Goal: Task Accomplishment & Management: Use online tool/utility

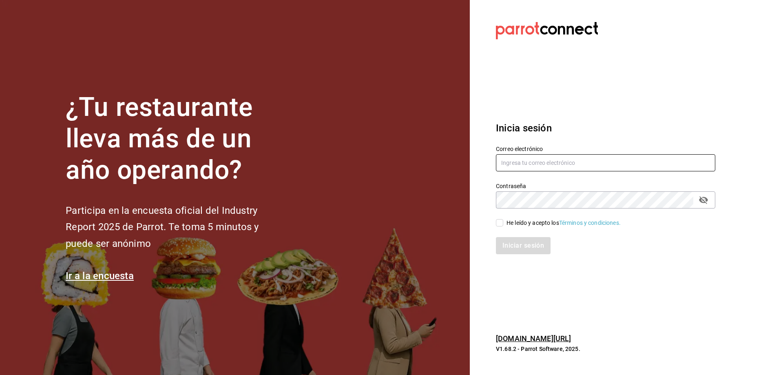
type input "chefabelino17@gmail.com"
click at [503, 221] on span "He leído y acepto los Términos y condiciones." at bounding box center [561, 223] width 117 height 9
click at [503, 221] on input "He leído y acepto los Términos y condiciones." at bounding box center [499, 222] width 7 height 7
checkbox input "true"
click at [511, 242] on button "Iniciar sesión" at bounding box center [523, 245] width 55 height 17
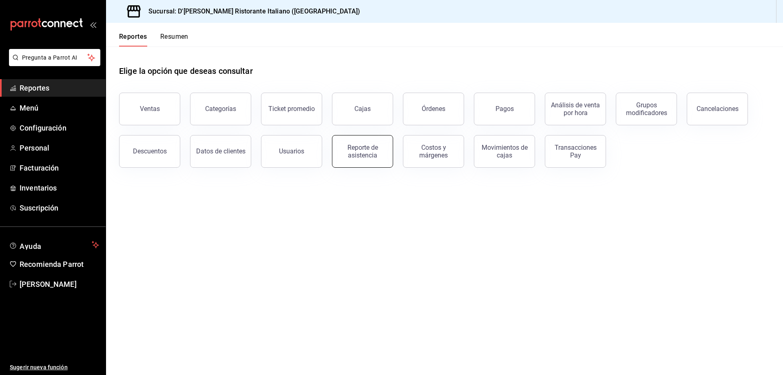
click at [374, 155] on div "Reporte de asistencia" at bounding box center [362, 151] width 51 height 15
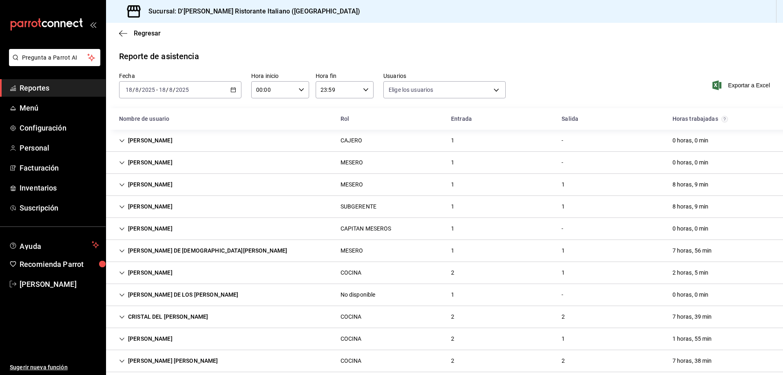
type input "fbaa1dcd-9b1b-42d3-8417-c392ee4ac69c,c847f7ff-4ec8-4711-b402-dbc889304ff0,82cd9…"
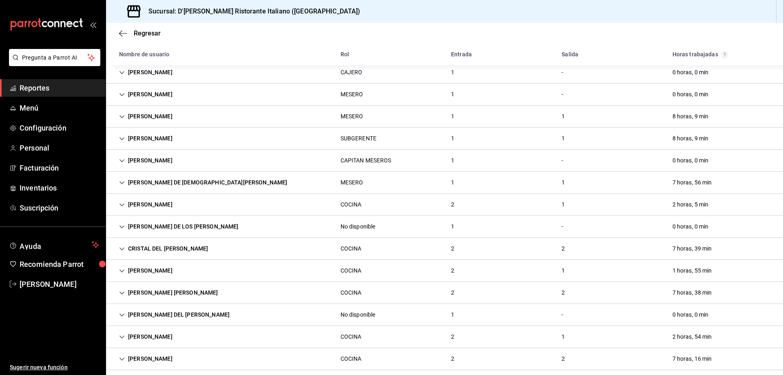
scroll to position [82, 0]
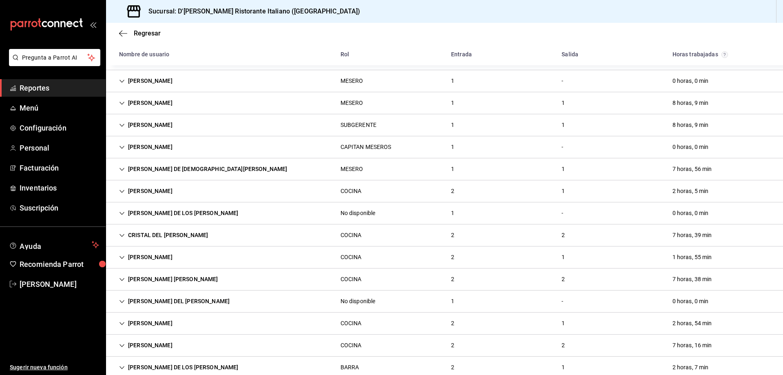
click at [179, 192] on div "[PERSON_NAME]" at bounding box center [146, 191] width 66 height 15
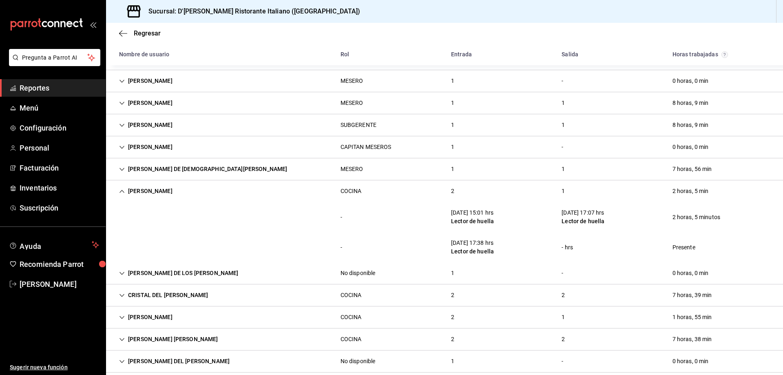
click at [120, 192] on icon "Cell" at bounding box center [122, 191] width 6 height 6
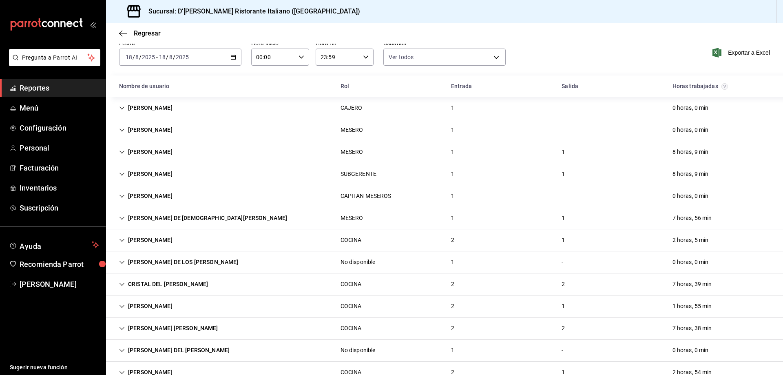
scroll to position [17, 0]
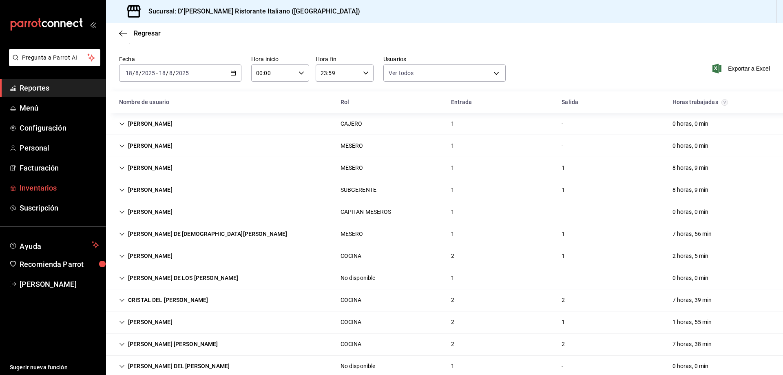
click at [52, 189] on span "Inventarios" at bounding box center [60, 187] width 80 height 11
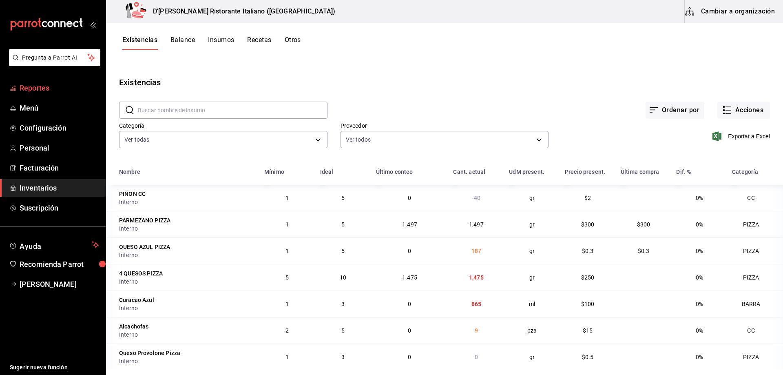
click at [45, 90] on span "Reportes" at bounding box center [60, 87] width 80 height 11
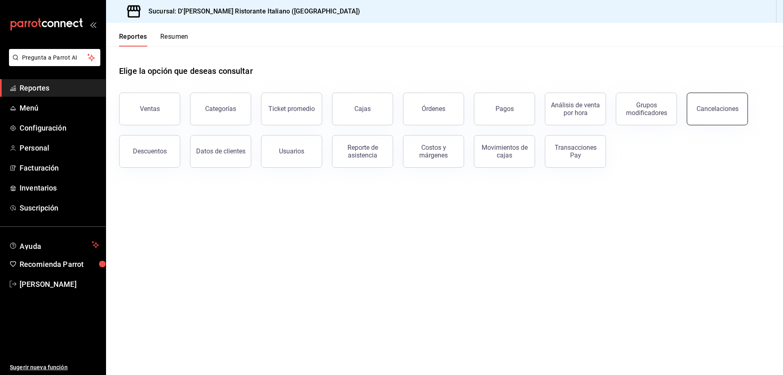
click at [712, 111] on div "Cancelaciones" at bounding box center [718, 109] width 42 height 8
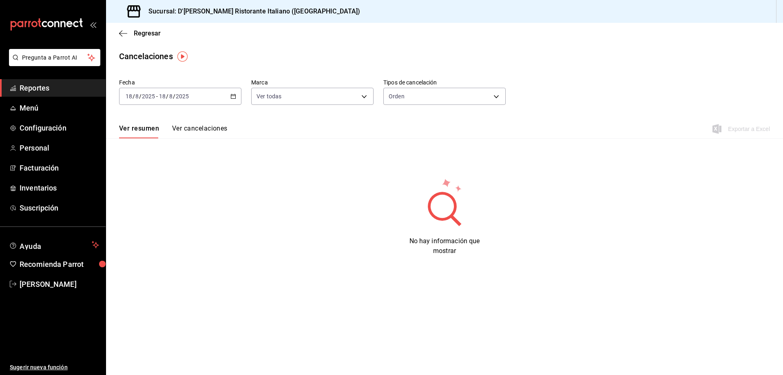
click at [234, 96] on icon "button" at bounding box center [233, 96] width 6 height 6
click at [174, 137] on span "Ayer" at bounding box center [157, 139] width 63 height 9
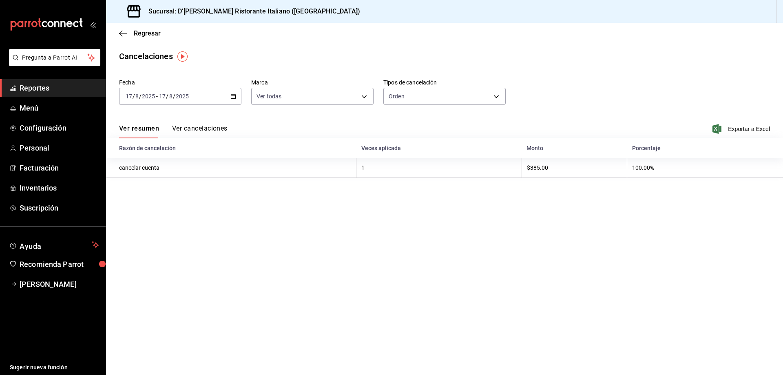
click at [216, 129] on button "Ver cancelaciones" at bounding box center [199, 131] width 55 height 14
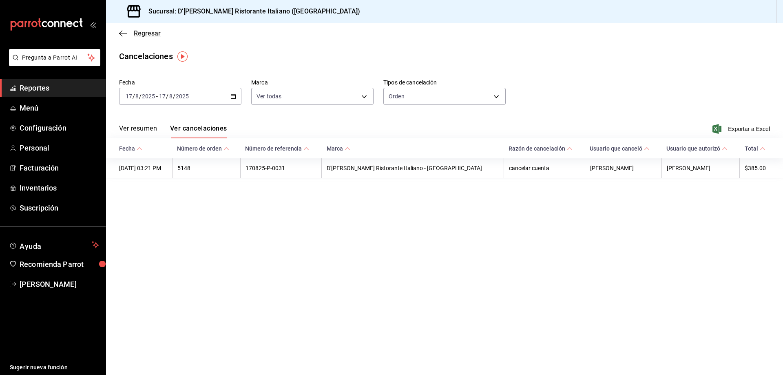
click at [139, 34] on span "Regresar" at bounding box center [147, 33] width 27 height 8
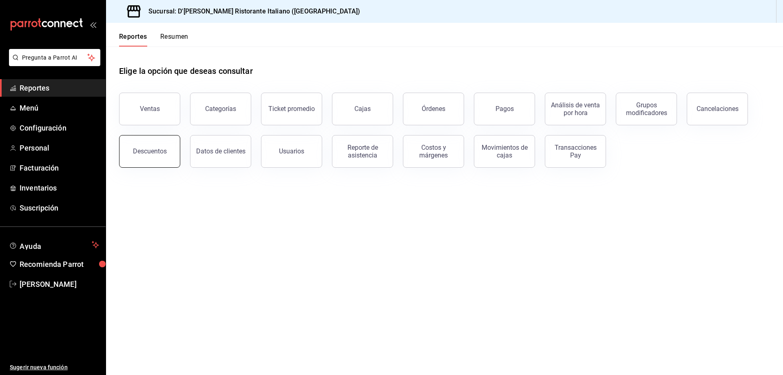
click at [157, 149] on div "Descuentos" at bounding box center [150, 151] width 34 height 8
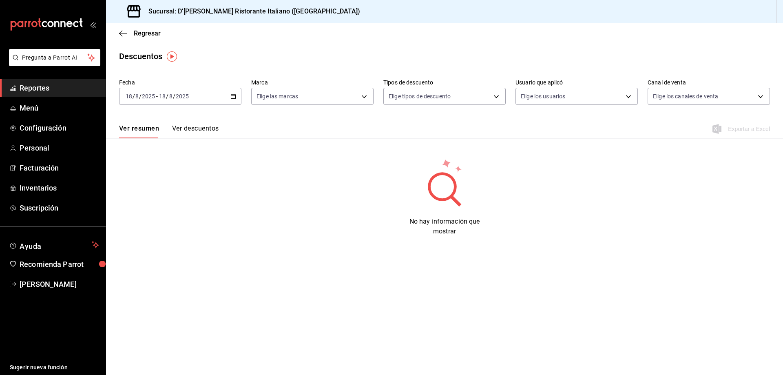
click at [203, 130] on button "Ver descuentos" at bounding box center [195, 131] width 46 height 14
click at [134, 33] on span "Regresar" at bounding box center [147, 33] width 27 height 8
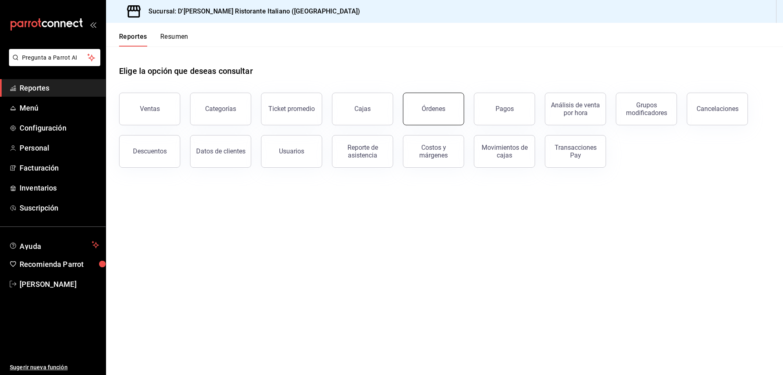
click at [438, 109] on div "Órdenes" at bounding box center [434, 109] width 24 height 8
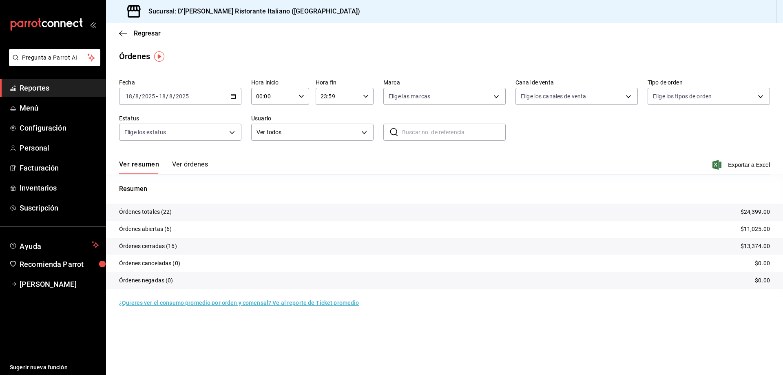
click at [197, 166] on button "Ver órdenes" at bounding box center [190, 167] width 36 height 14
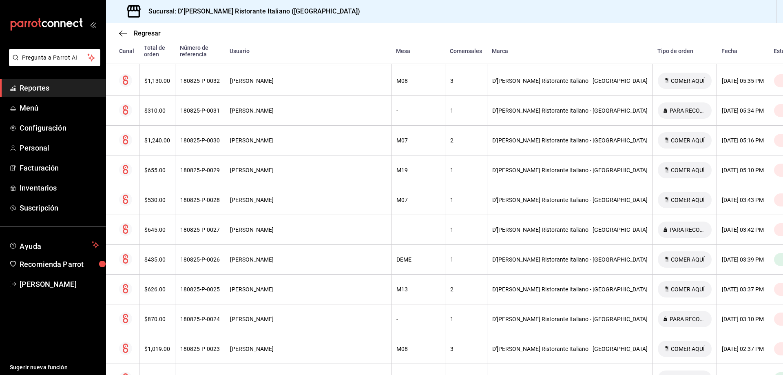
scroll to position [449, 0]
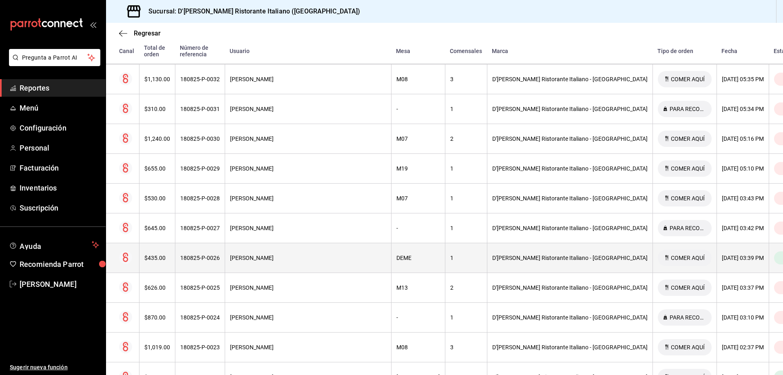
click at [307, 254] on div "[PERSON_NAME]" at bounding box center [308, 257] width 156 height 7
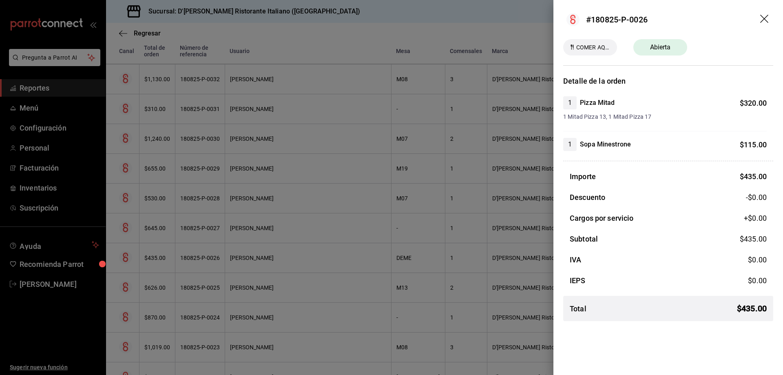
click at [763, 18] on icon "drag" at bounding box center [764, 19] width 8 height 8
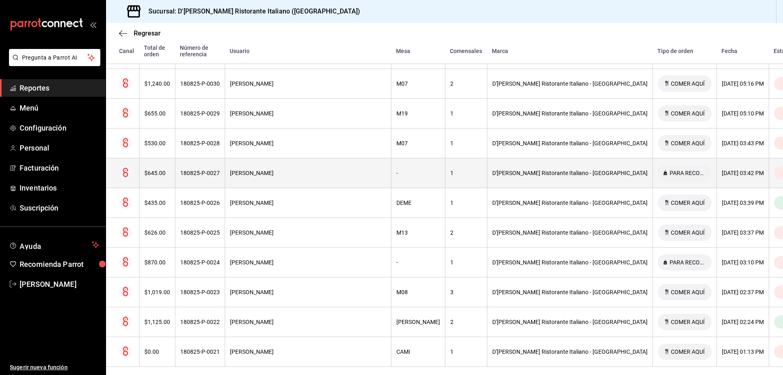
scroll to position [506, 0]
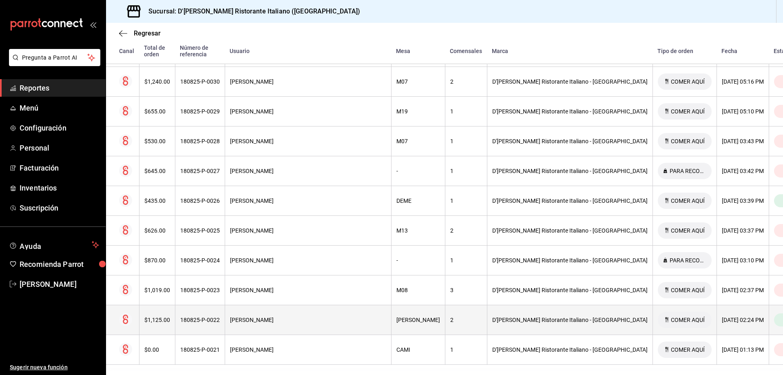
click at [271, 316] on div "[PERSON_NAME]" at bounding box center [308, 319] width 156 height 7
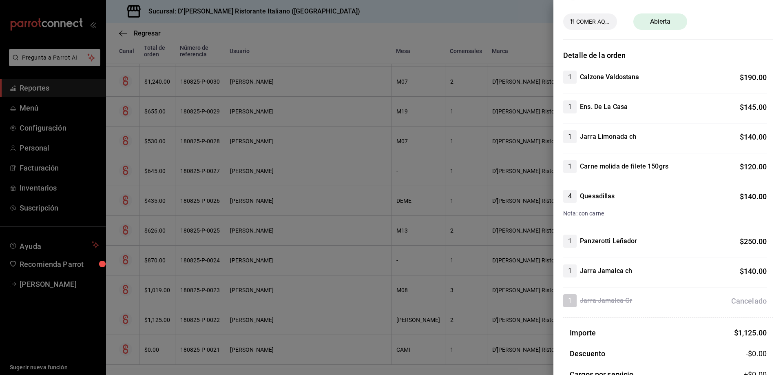
scroll to position [12, 0]
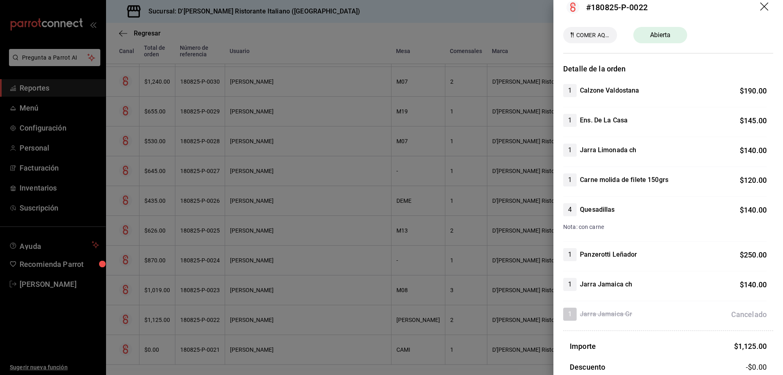
click at [760, 6] on icon "drag" at bounding box center [765, 7] width 10 height 10
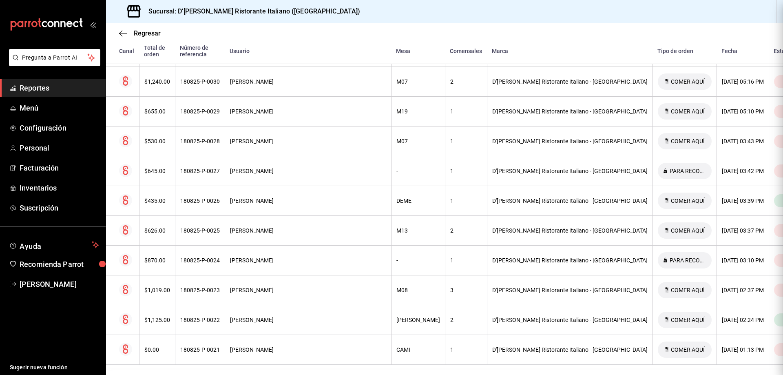
scroll to position [0, 0]
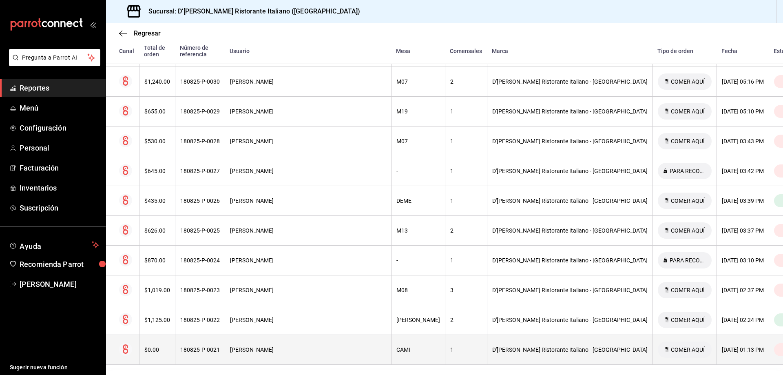
click at [396, 346] on div "CAMI" at bounding box center [418, 349] width 44 height 7
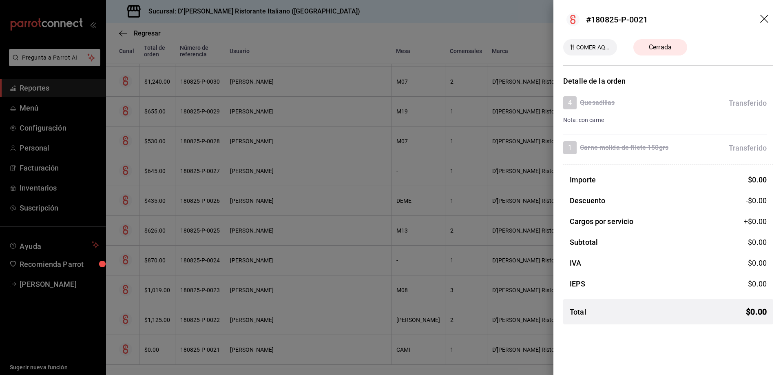
click at [763, 17] on icon "drag" at bounding box center [764, 19] width 8 height 8
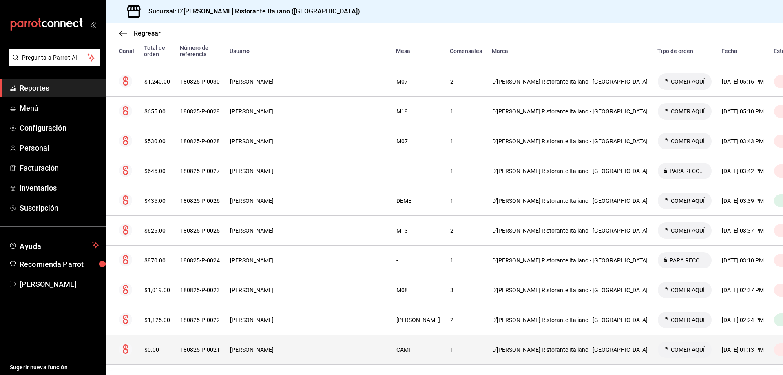
click at [396, 346] on div "CAMI" at bounding box center [418, 349] width 44 height 7
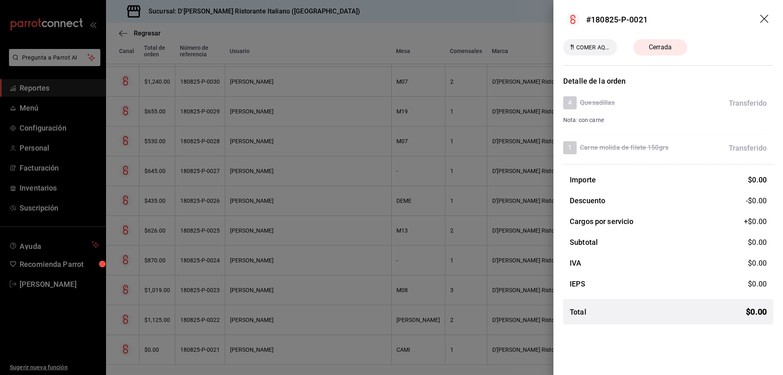
click at [765, 20] on icon "drag" at bounding box center [765, 20] width 10 height 10
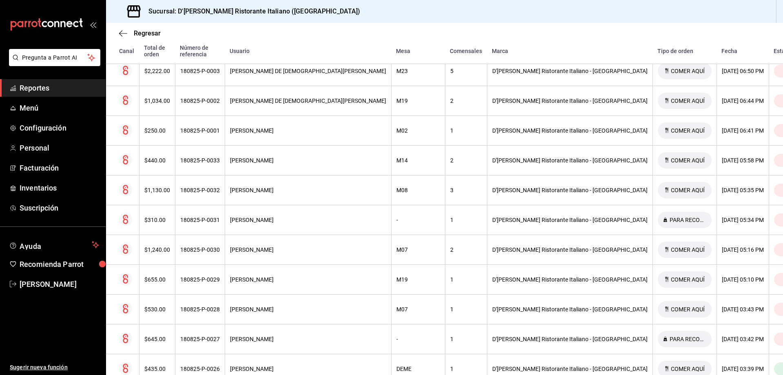
scroll to position [343, 0]
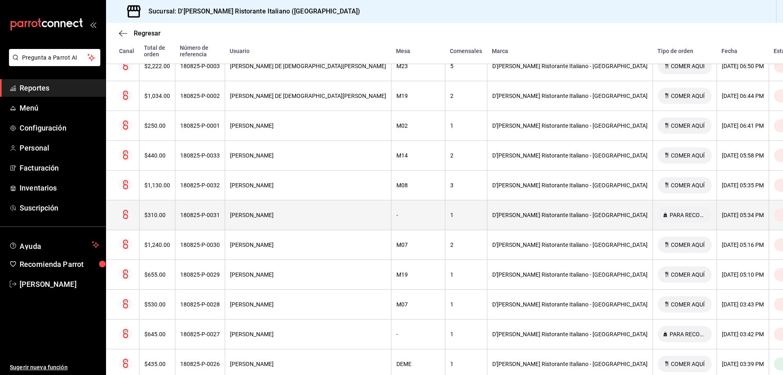
click at [321, 212] on div "[PERSON_NAME]" at bounding box center [308, 215] width 156 height 7
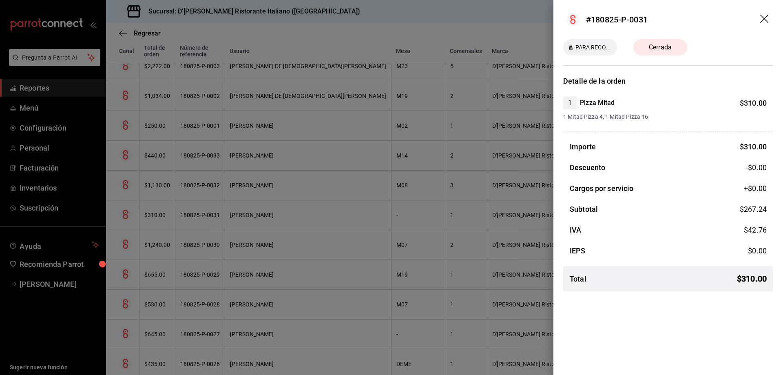
click at [766, 17] on icon "drag" at bounding box center [764, 19] width 8 height 8
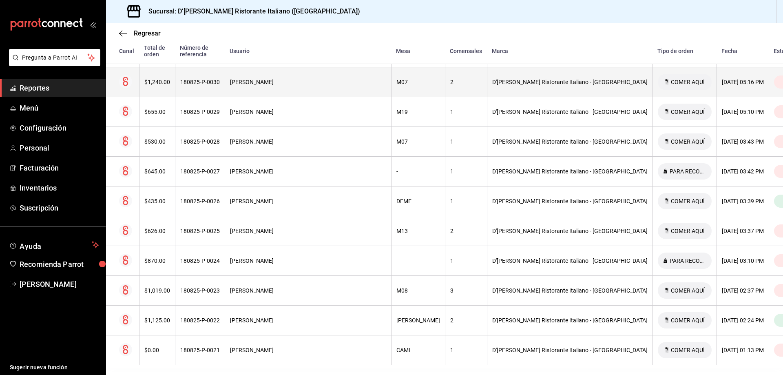
scroll to position [506, 0]
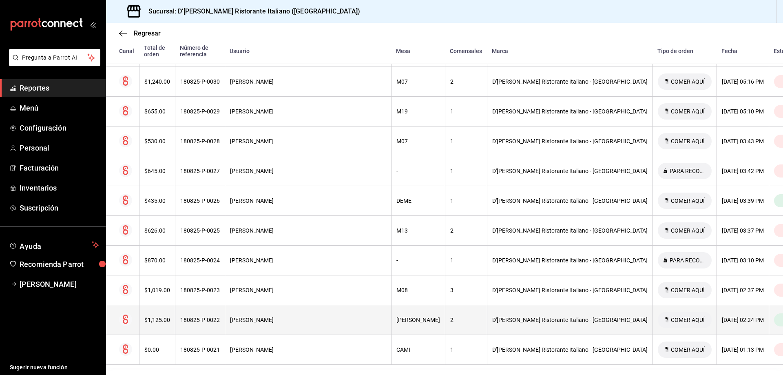
click at [396, 316] on div "[PERSON_NAME]" at bounding box center [418, 319] width 44 height 7
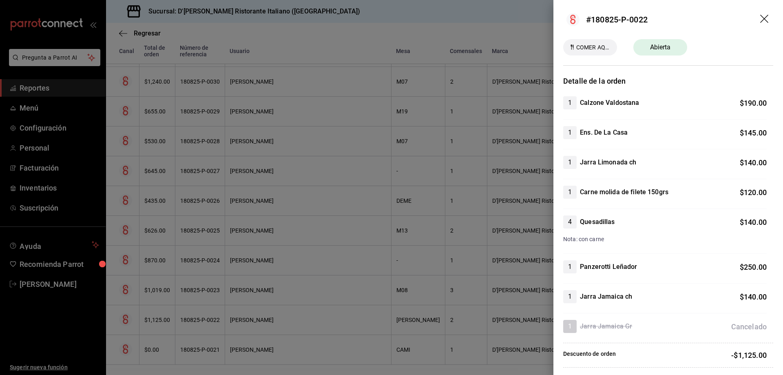
click at [760, 18] on icon "drag" at bounding box center [764, 19] width 8 height 8
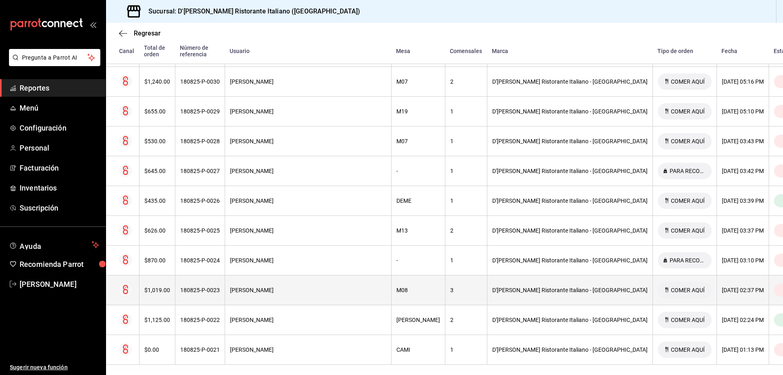
click at [396, 287] on div "M08" at bounding box center [418, 290] width 44 height 7
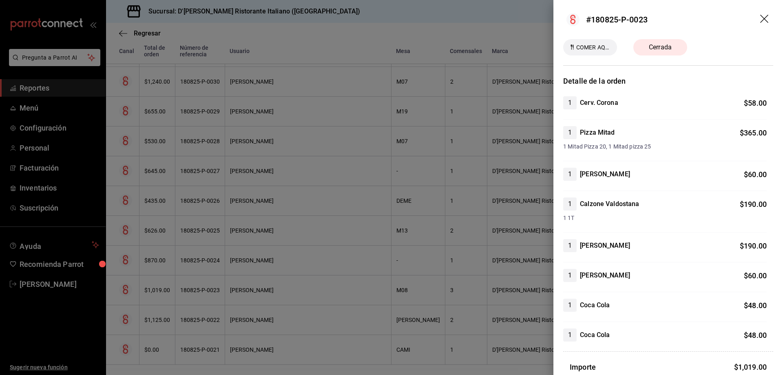
click at [761, 16] on icon "drag" at bounding box center [764, 19] width 8 height 8
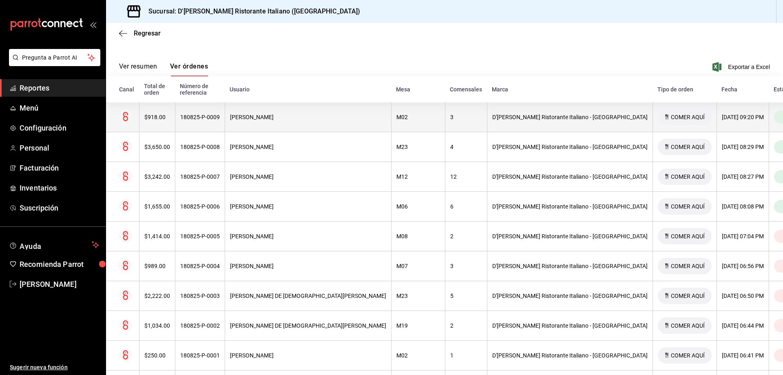
scroll to position [139, 0]
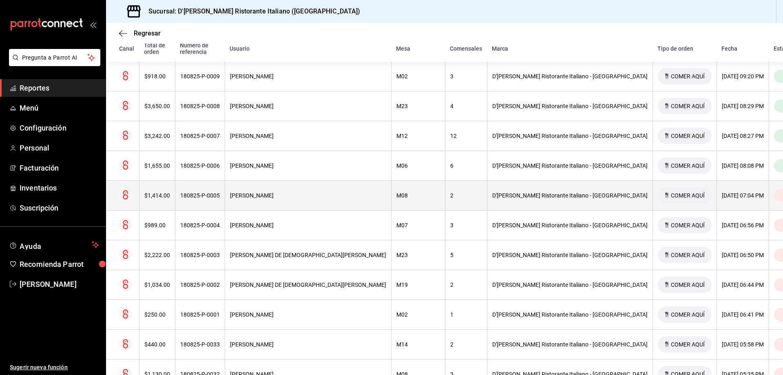
click at [400, 194] on th "M08" at bounding box center [418, 196] width 54 height 30
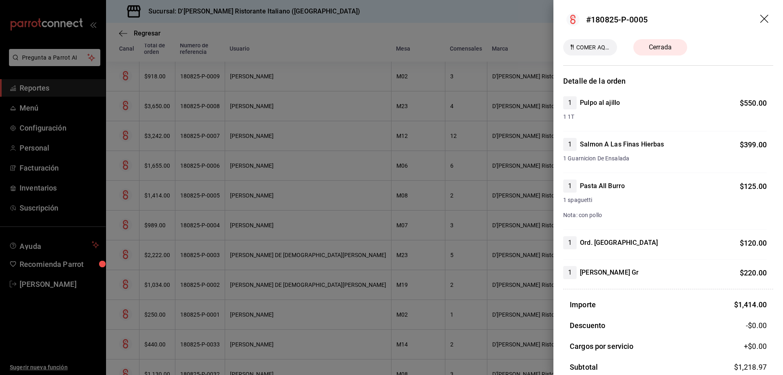
click at [761, 15] on icon "drag" at bounding box center [765, 20] width 10 height 10
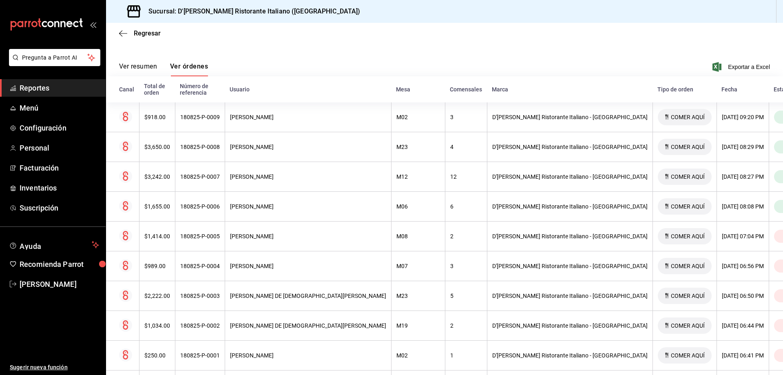
scroll to position [0, 0]
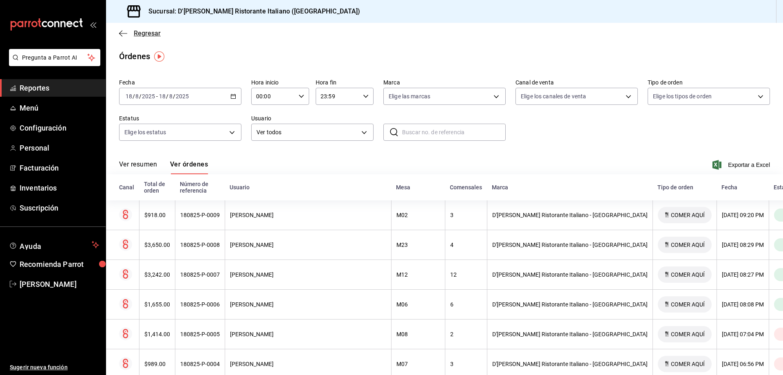
click at [137, 35] on span "Regresar" at bounding box center [147, 33] width 27 height 8
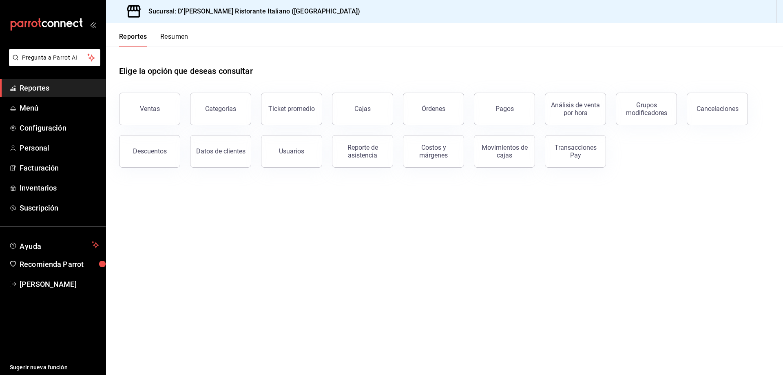
click at [160, 108] on button "Ventas" at bounding box center [149, 109] width 61 height 33
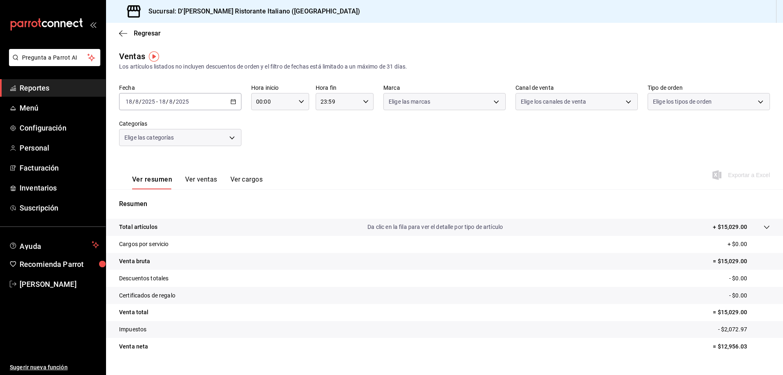
click at [201, 179] on button "Ver ventas" at bounding box center [201, 182] width 32 height 14
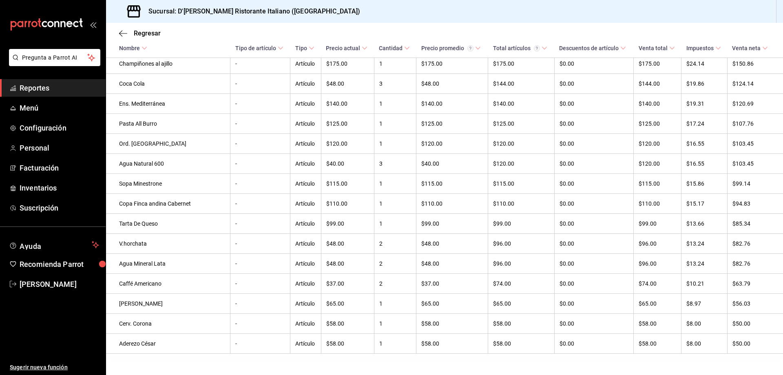
scroll to position [776, 0]
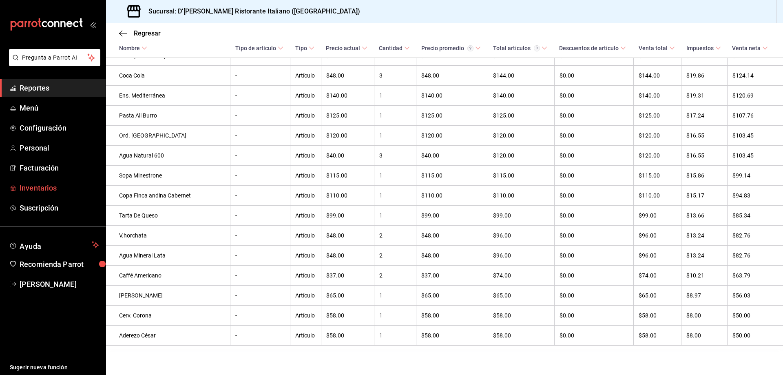
click at [43, 186] on span "Inventarios" at bounding box center [60, 187] width 80 height 11
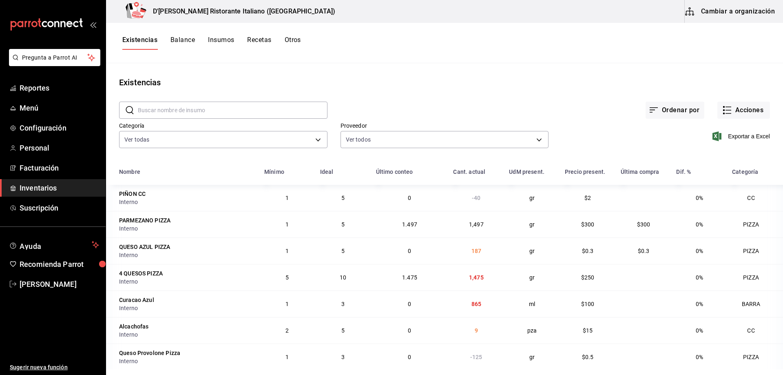
click at [268, 108] on input "text" at bounding box center [233, 110] width 190 height 16
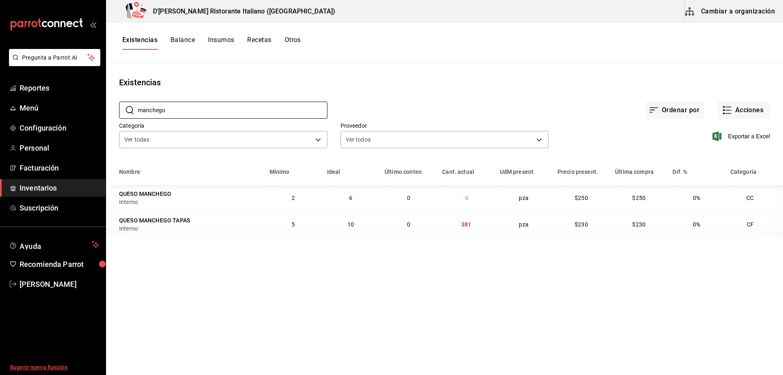
type input "manchego"
click at [263, 272] on main "Existencias ​ manchego ​ Ordenar por Acciones Categoría Ver todas a767d614-044e…" at bounding box center [444, 216] width 677 height 306
click at [39, 89] on span "Reportes" at bounding box center [60, 87] width 80 height 11
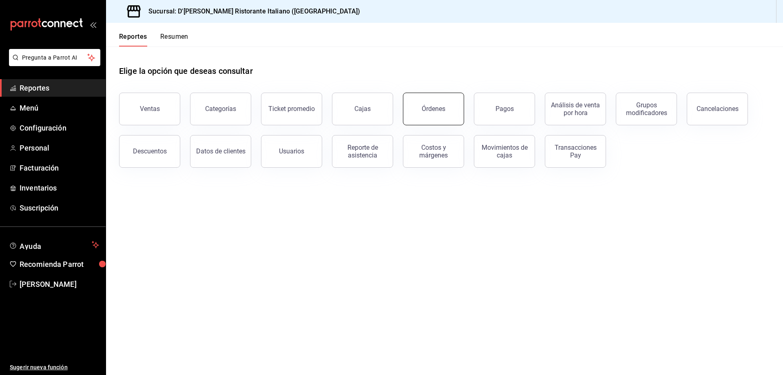
click at [434, 109] on div "Órdenes" at bounding box center [434, 109] width 24 height 8
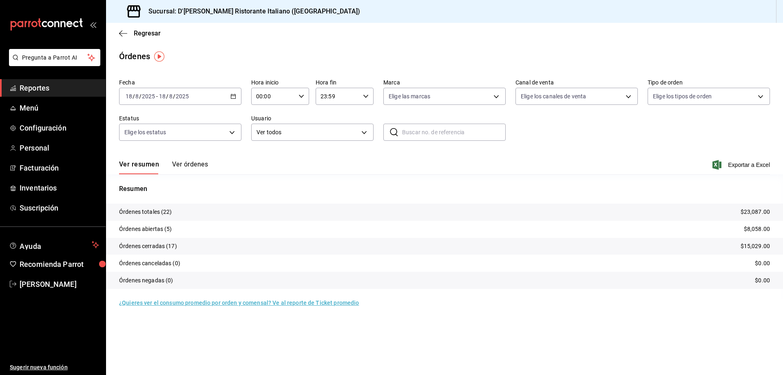
click at [192, 163] on button "Ver órdenes" at bounding box center [190, 167] width 36 height 14
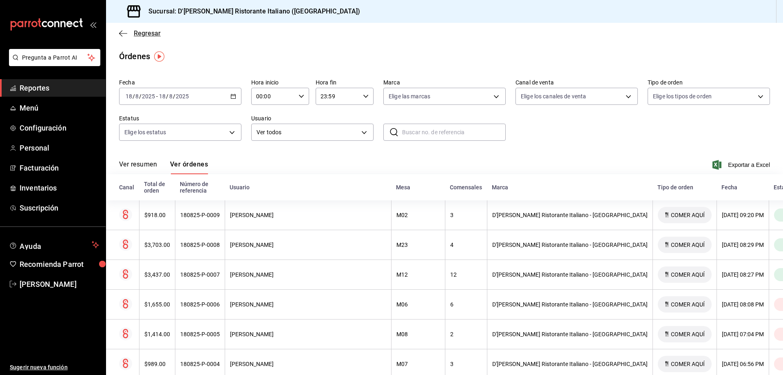
click at [145, 31] on span "Regresar" at bounding box center [147, 33] width 27 height 8
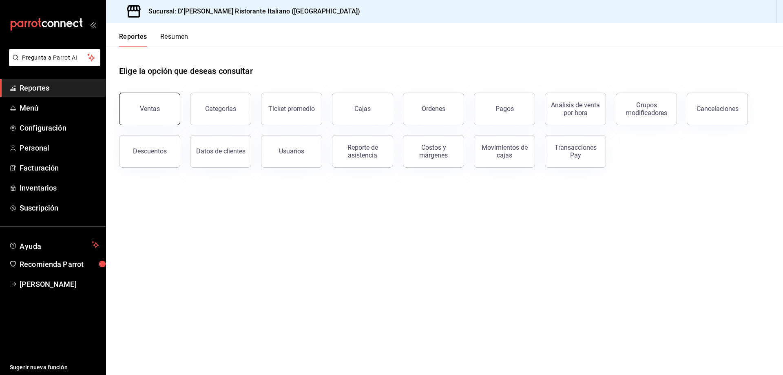
click at [162, 111] on button "Ventas" at bounding box center [149, 109] width 61 height 33
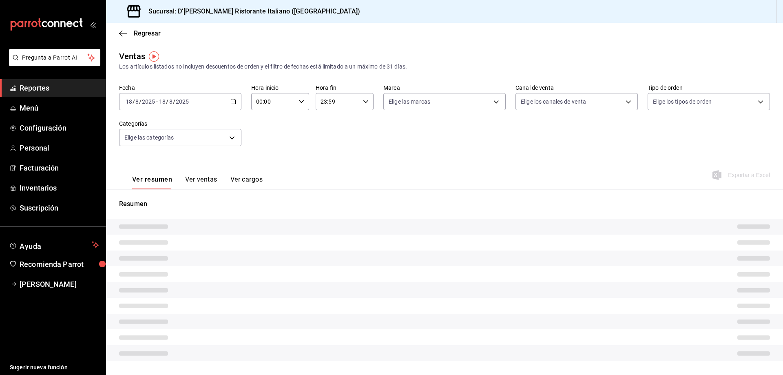
click at [201, 179] on button "Ver ventas" at bounding box center [201, 182] width 32 height 14
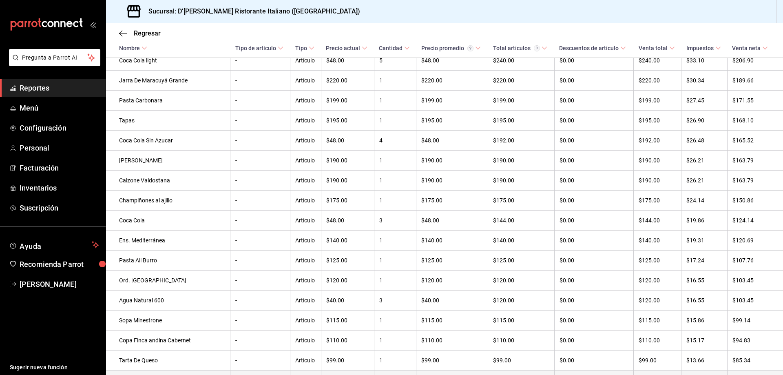
scroll to position [573, 0]
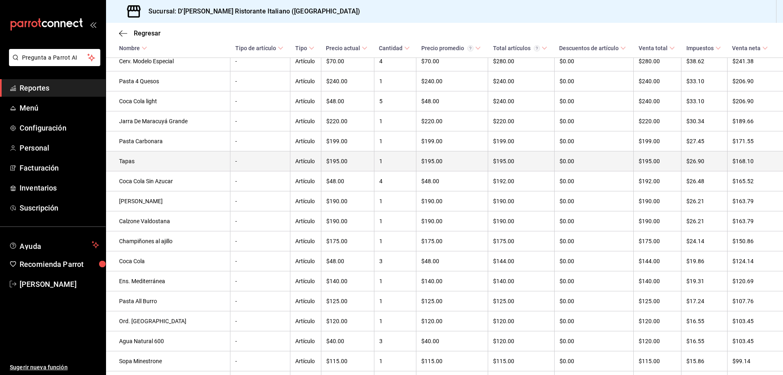
click at [152, 171] on td "Tapas" at bounding box center [168, 161] width 124 height 20
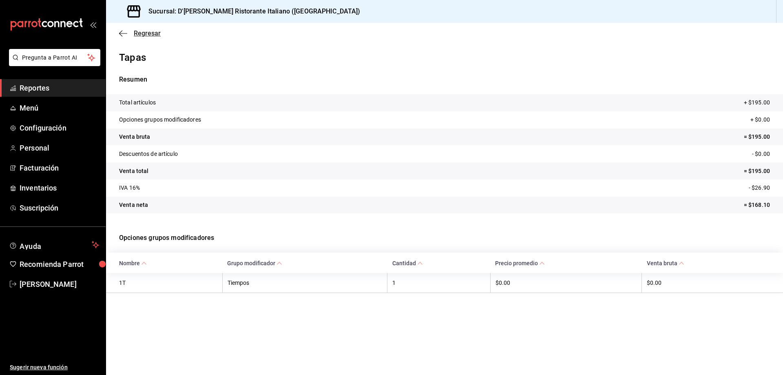
click at [145, 35] on span "Regresar" at bounding box center [147, 33] width 27 height 8
click at [137, 33] on span "Regresar" at bounding box center [147, 33] width 27 height 8
click at [122, 33] on icon "button" at bounding box center [123, 33] width 8 height 0
click at [148, 34] on span "Regresar" at bounding box center [147, 33] width 27 height 8
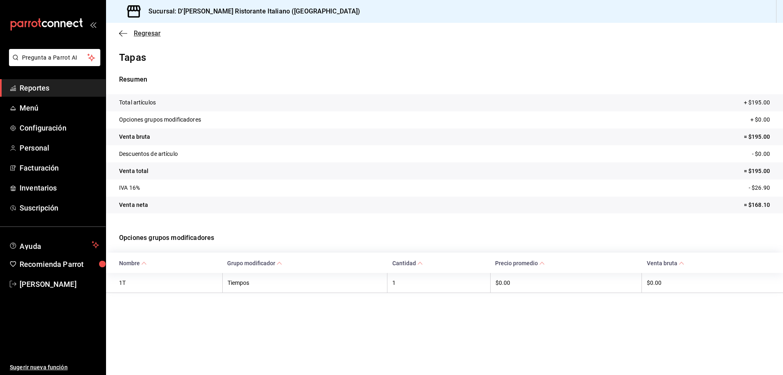
click at [149, 31] on span "Regresar" at bounding box center [147, 33] width 27 height 8
click at [144, 263] on icon at bounding box center [144, 263] width 6 height 6
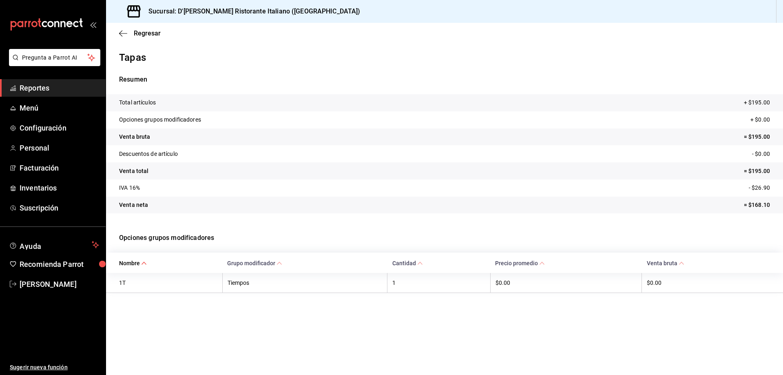
click at [144, 263] on icon at bounding box center [144, 263] width 6 height 6
click at [144, 263] on \(Stroke\) at bounding box center [144, 262] width 5 height 3
click at [142, 35] on span "Regresar" at bounding box center [147, 33] width 27 height 8
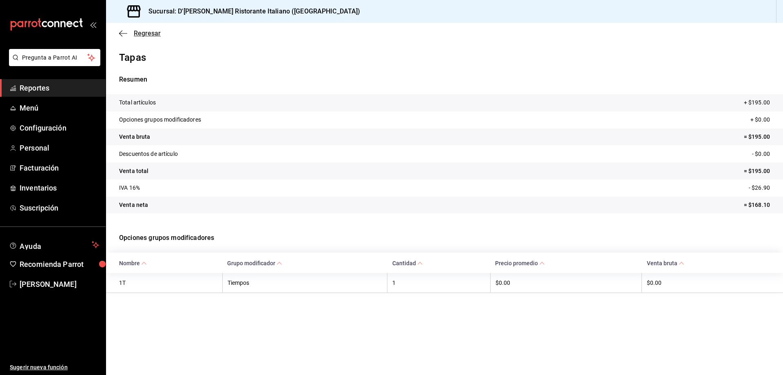
click at [142, 35] on span "Regresar" at bounding box center [147, 33] width 27 height 8
click at [44, 87] on span "Reportes" at bounding box center [60, 87] width 80 height 11
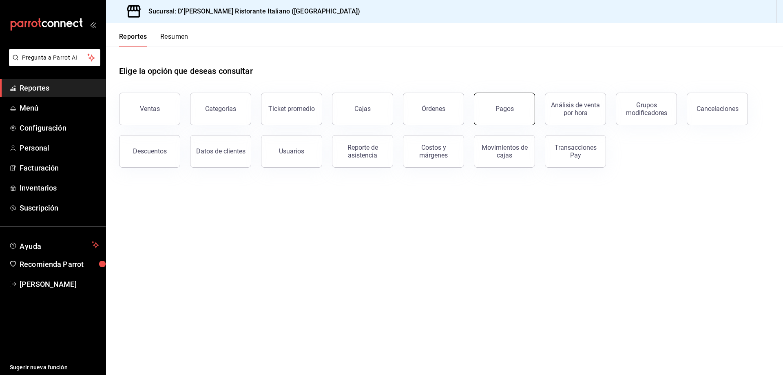
click at [495, 106] on button "Pagos" at bounding box center [504, 109] width 61 height 33
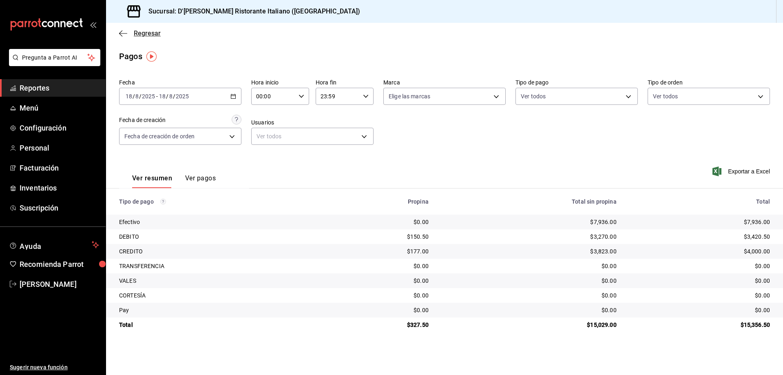
click at [142, 34] on span "Regresar" at bounding box center [147, 33] width 27 height 8
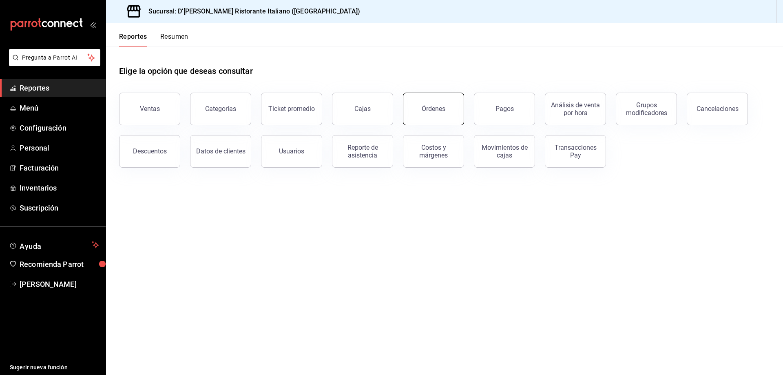
click at [447, 111] on button "Órdenes" at bounding box center [433, 109] width 61 height 33
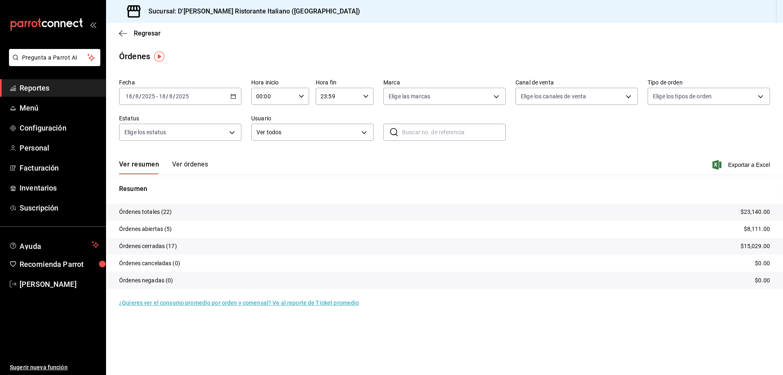
click at [199, 164] on button "Ver órdenes" at bounding box center [190, 167] width 36 height 14
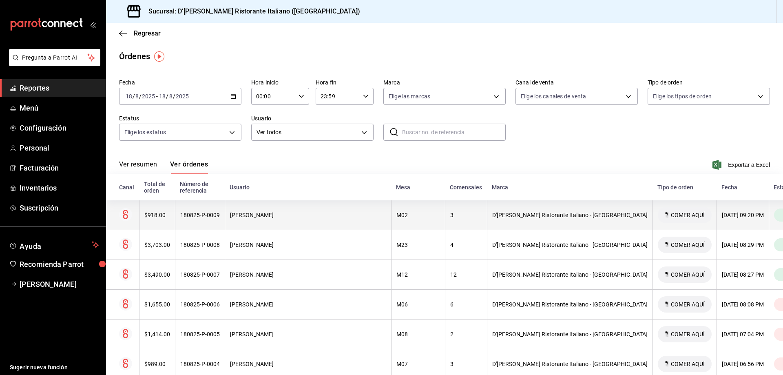
click at [313, 212] on div "[PERSON_NAME]" at bounding box center [308, 215] width 156 height 7
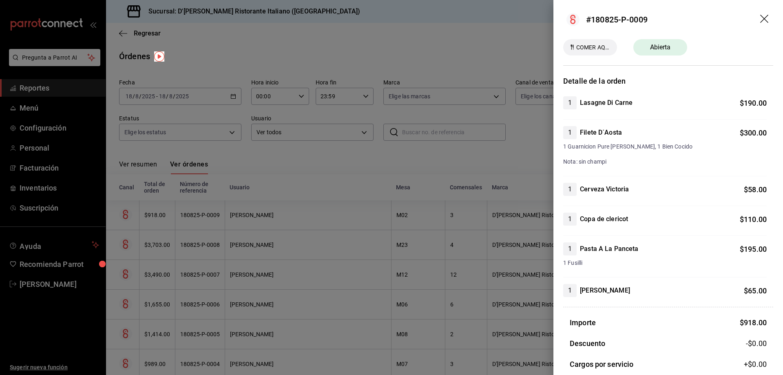
click at [760, 17] on icon "drag" at bounding box center [764, 19] width 8 height 8
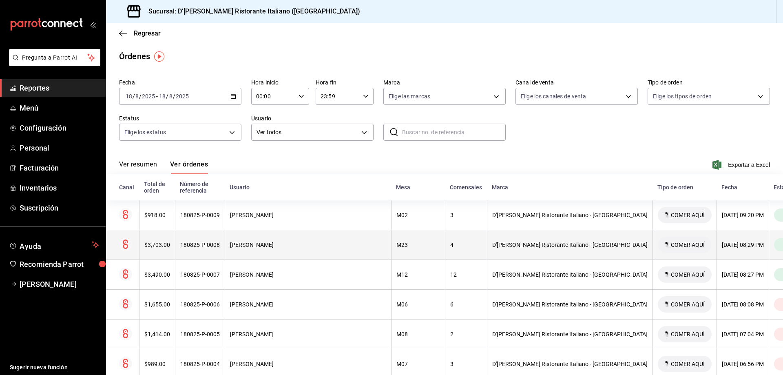
click at [306, 241] on div "[PERSON_NAME]" at bounding box center [308, 244] width 156 height 7
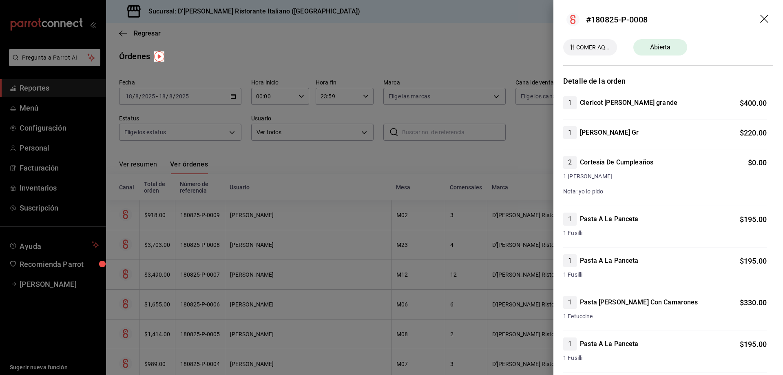
click at [760, 15] on icon "drag" at bounding box center [765, 20] width 10 height 10
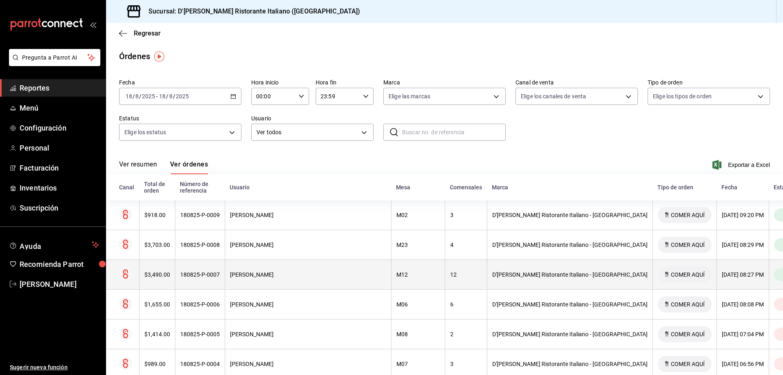
click at [304, 271] on div "[PERSON_NAME]" at bounding box center [308, 274] width 156 height 7
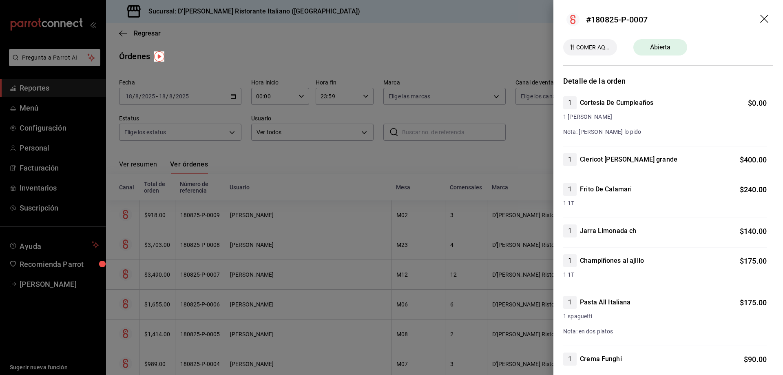
click at [760, 19] on icon "drag" at bounding box center [765, 20] width 10 height 10
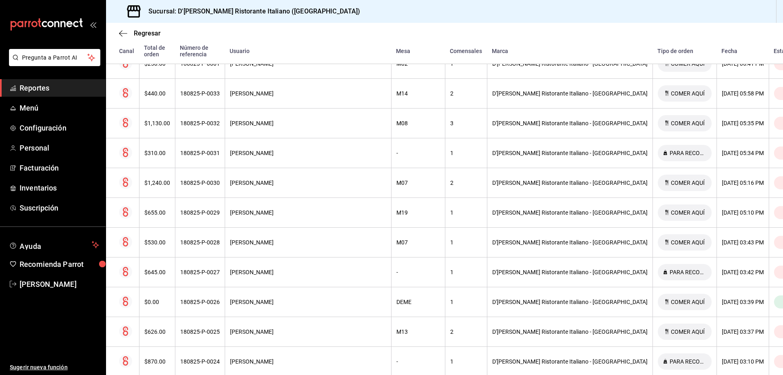
scroll to position [408, 0]
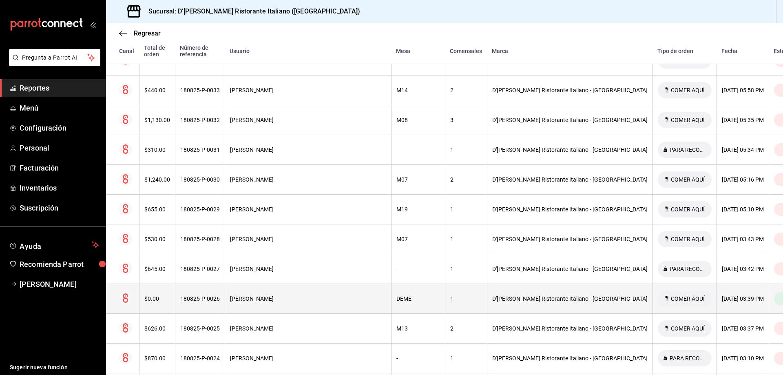
click at [281, 295] on div "[PERSON_NAME]" at bounding box center [308, 298] width 156 height 7
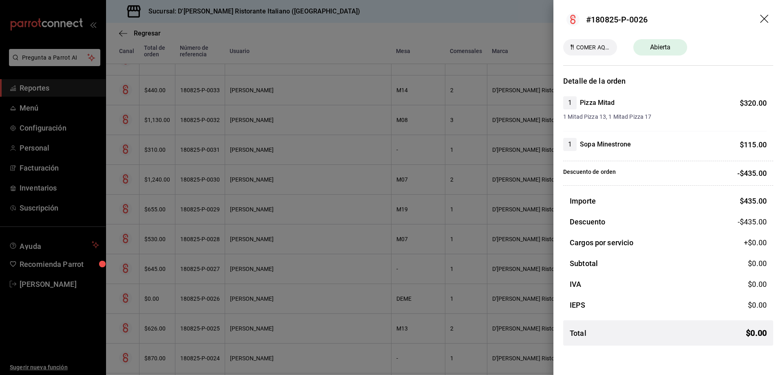
click at [765, 18] on icon "drag" at bounding box center [764, 19] width 8 height 8
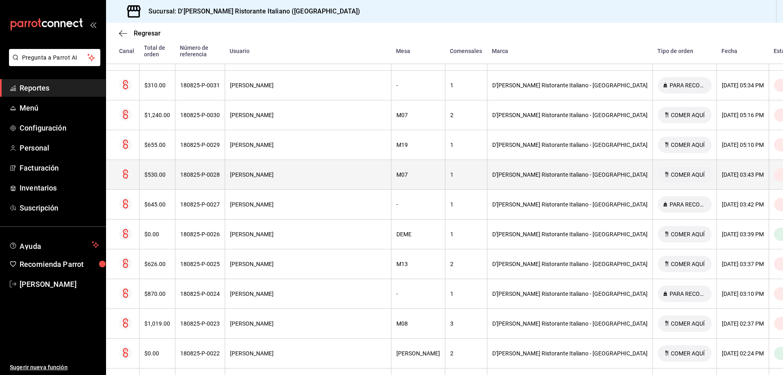
scroll to position [506, 0]
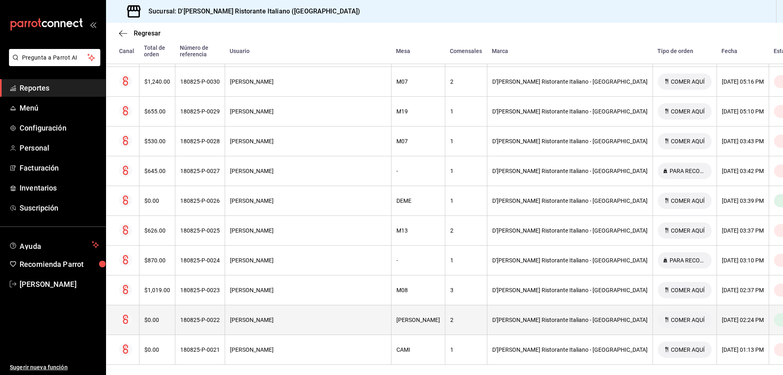
click at [297, 316] on div "[PERSON_NAME]" at bounding box center [308, 319] width 156 height 7
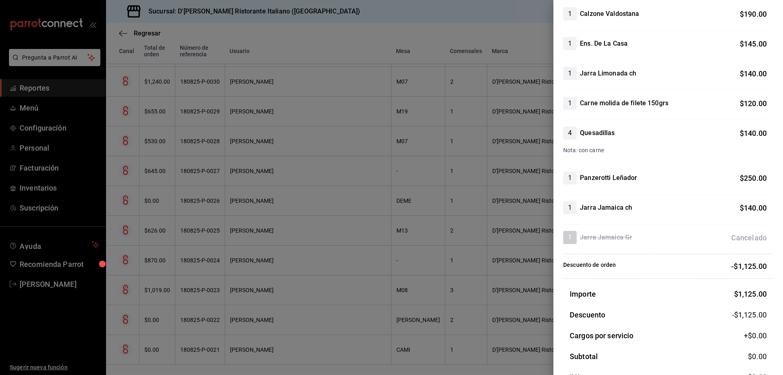
scroll to position [0, 0]
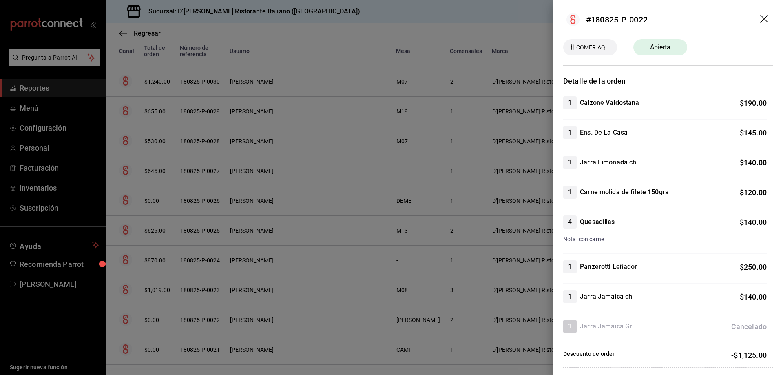
click at [760, 22] on icon "drag" at bounding box center [765, 20] width 10 height 10
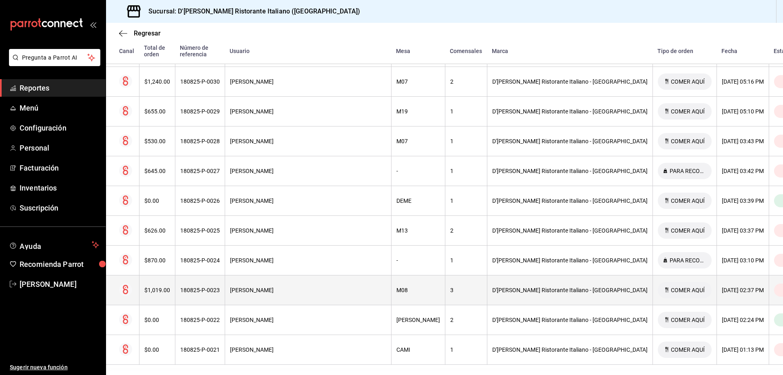
click at [306, 287] on div "[PERSON_NAME]" at bounding box center [308, 290] width 156 height 7
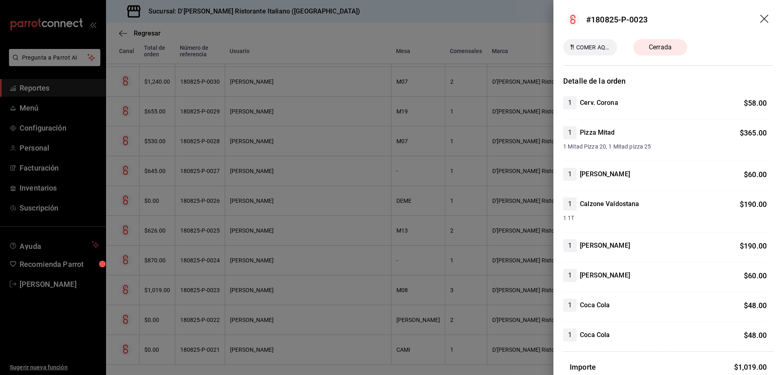
click at [760, 20] on icon "drag" at bounding box center [764, 19] width 8 height 8
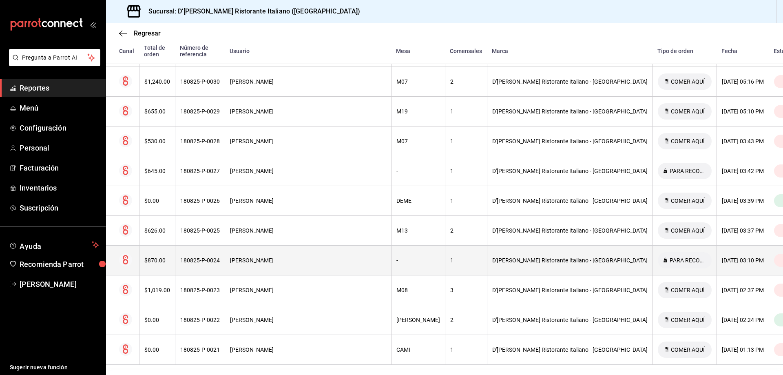
click at [291, 257] on div "[PERSON_NAME]" at bounding box center [308, 260] width 156 height 7
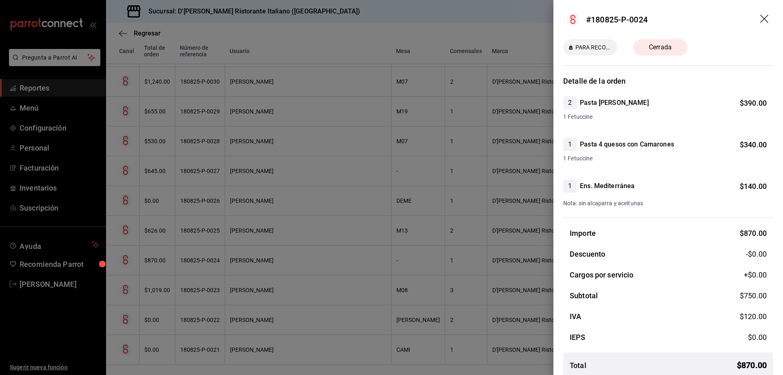
click at [760, 20] on icon "drag" at bounding box center [765, 20] width 10 height 10
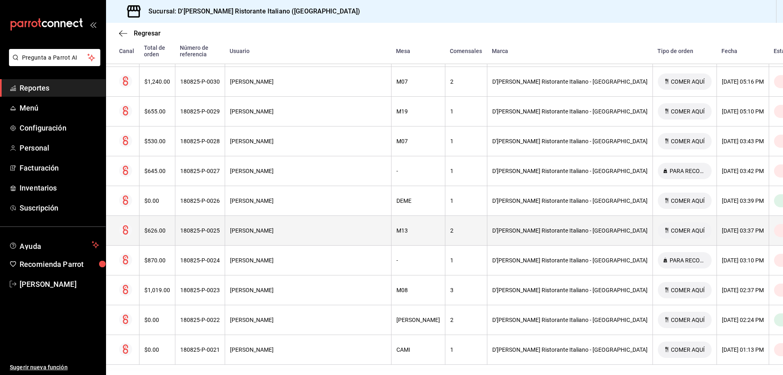
click at [287, 227] on div "[PERSON_NAME]" at bounding box center [308, 230] width 156 height 7
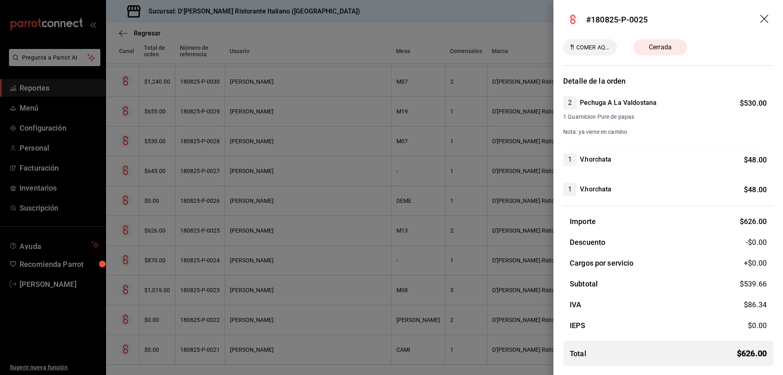
click at [764, 18] on icon "drag" at bounding box center [765, 20] width 10 height 10
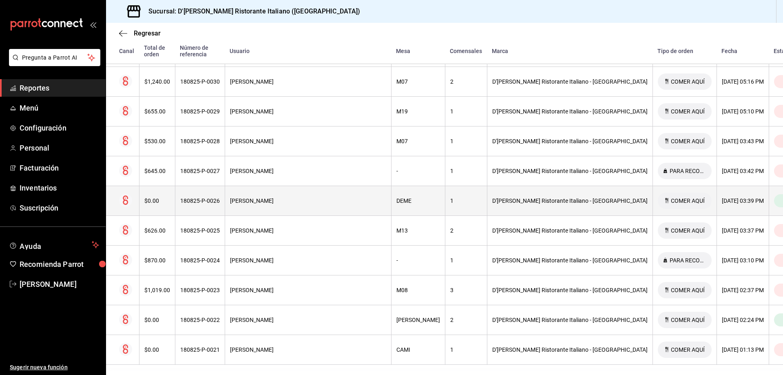
click at [293, 197] on div "[PERSON_NAME]" at bounding box center [308, 200] width 156 height 7
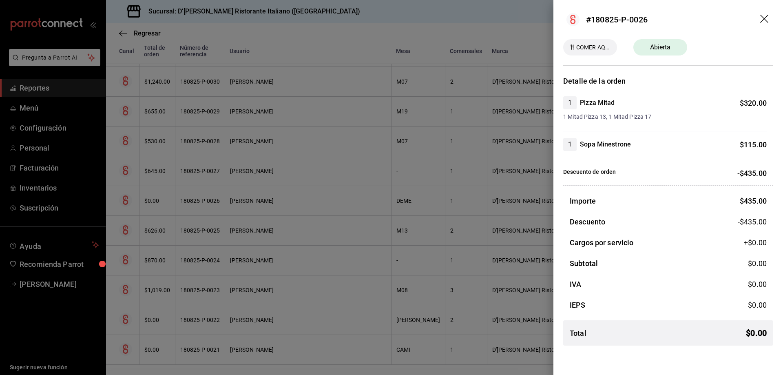
click at [765, 15] on icon "drag" at bounding box center [765, 20] width 10 height 10
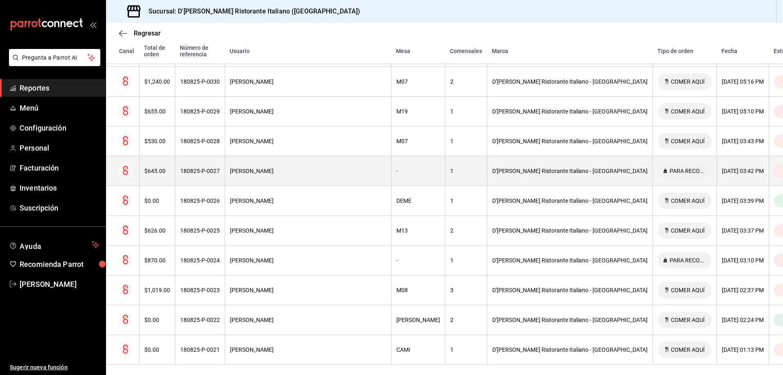
click at [285, 168] on div "[PERSON_NAME]" at bounding box center [308, 171] width 156 height 7
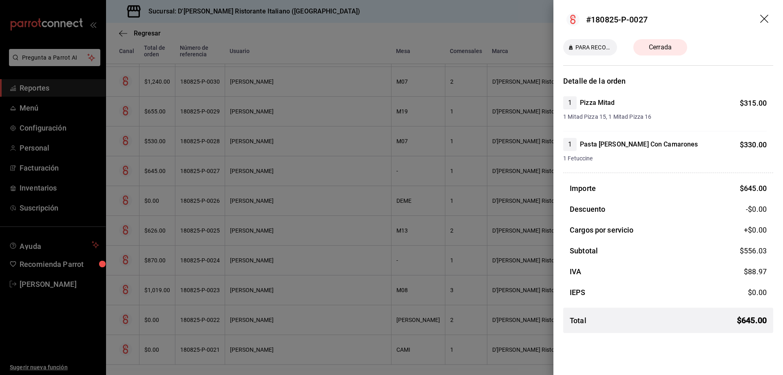
click at [763, 17] on icon "drag" at bounding box center [765, 20] width 10 height 10
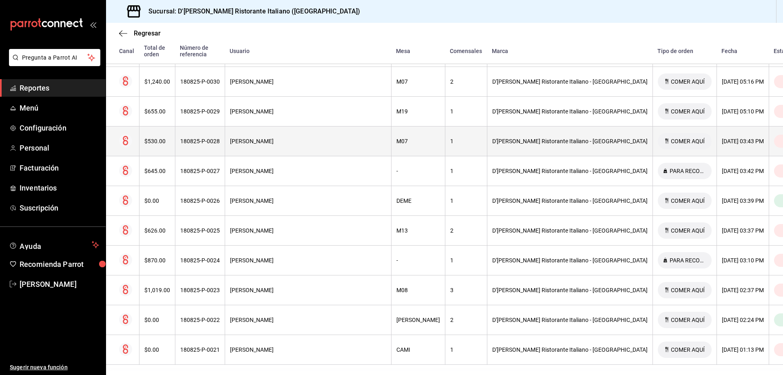
click at [285, 138] on div "[PERSON_NAME]" at bounding box center [308, 141] width 156 height 7
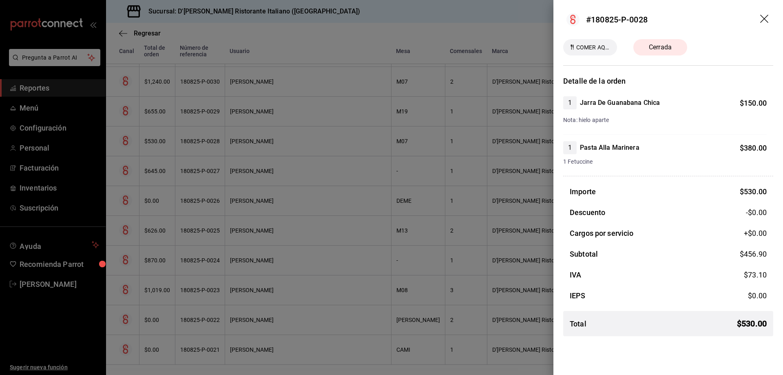
click at [763, 18] on icon "drag" at bounding box center [764, 19] width 8 height 8
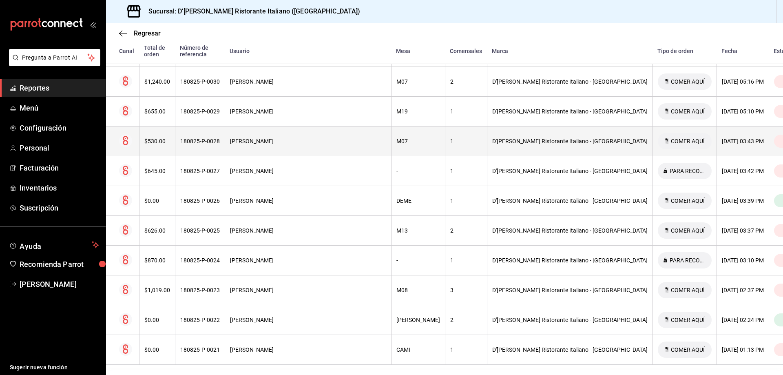
click at [317, 131] on th "[PERSON_NAME]" at bounding box center [308, 141] width 166 height 30
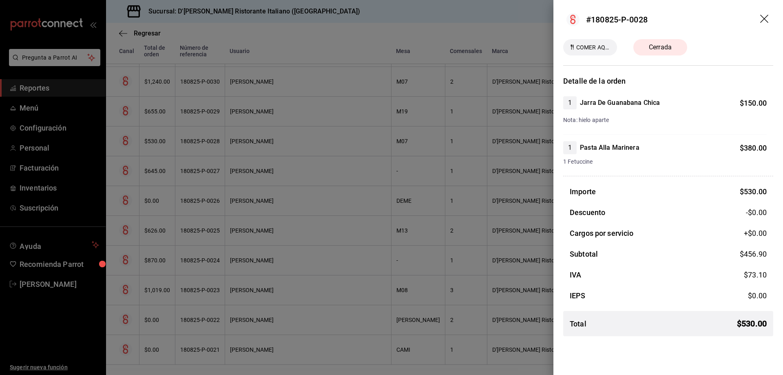
click at [764, 20] on icon "drag" at bounding box center [765, 20] width 10 height 10
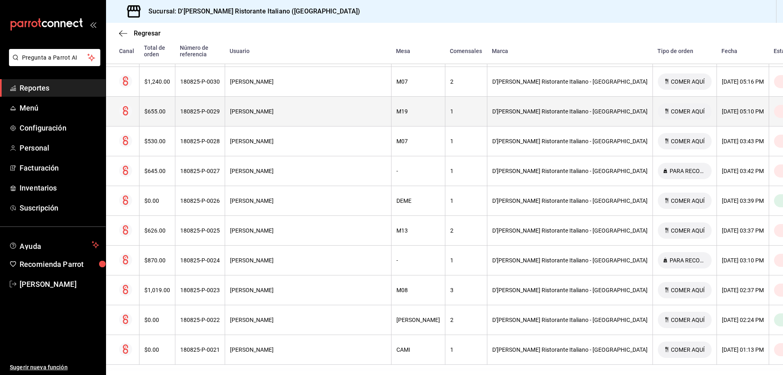
click at [278, 108] on div "[PERSON_NAME]" at bounding box center [308, 111] width 156 height 7
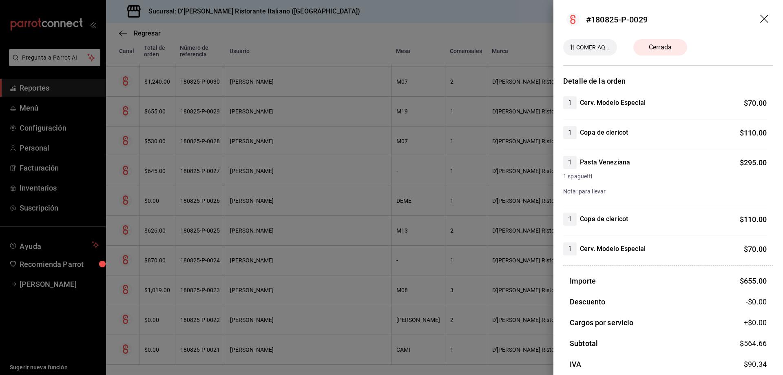
click at [760, 18] on icon "drag" at bounding box center [764, 19] width 8 height 8
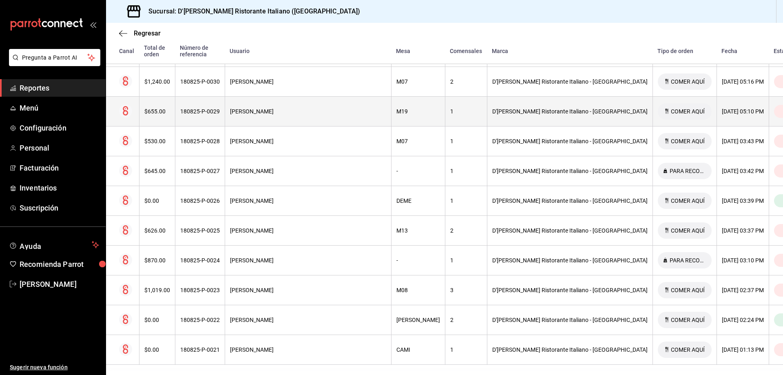
click at [309, 108] on div "[PERSON_NAME]" at bounding box center [308, 111] width 156 height 7
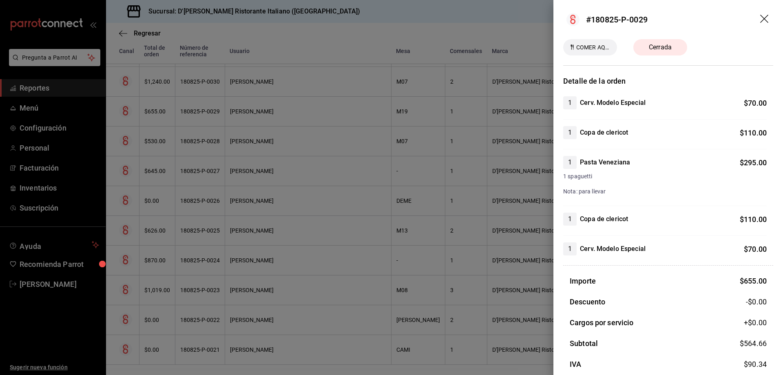
click at [760, 18] on icon "drag" at bounding box center [765, 20] width 10 height 10
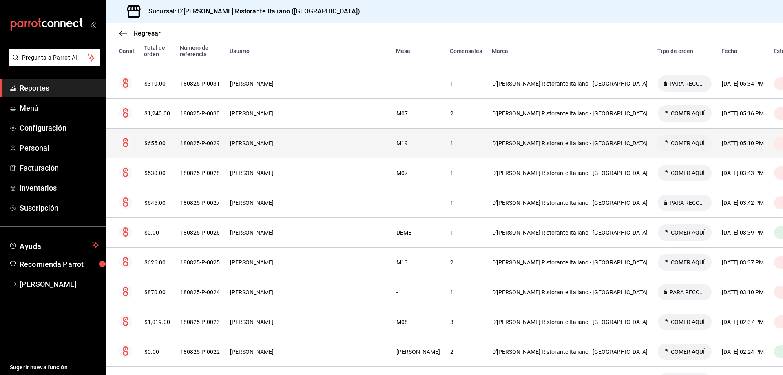
scroll to position [465, 0]
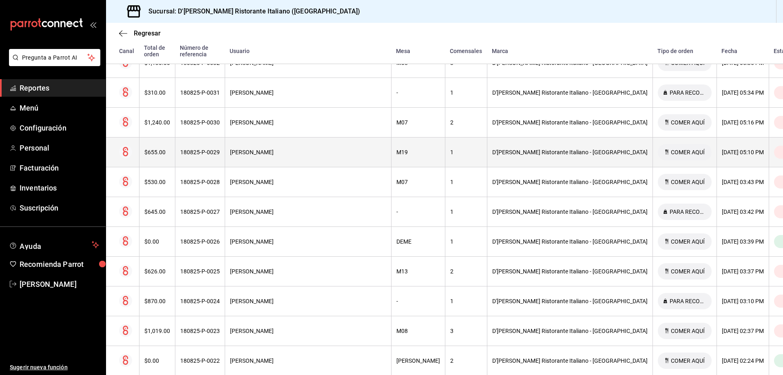
click at [288, 119] on div "[PERSON_NAME]" at bounding box center [308, 122] width 156 height 7
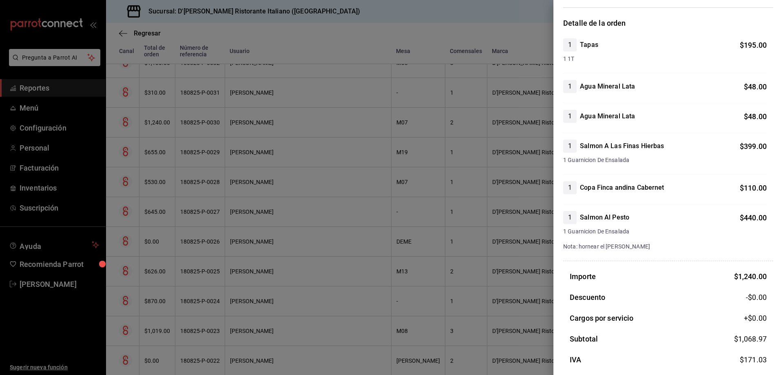
scroll to position [0, 0]
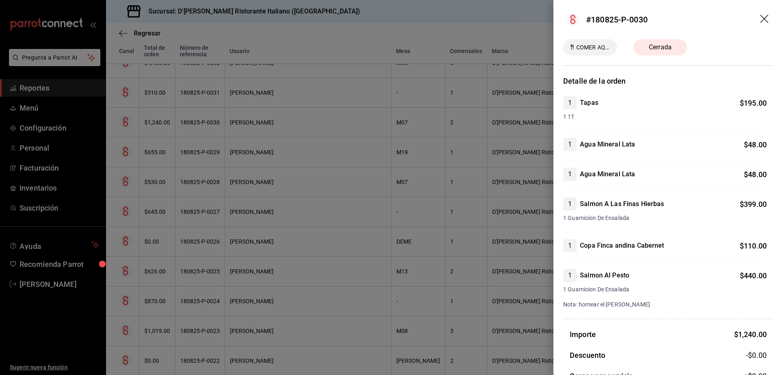
click at [760, 20] on icon "drag" at bounding box center [765, 20] width 10 height 10
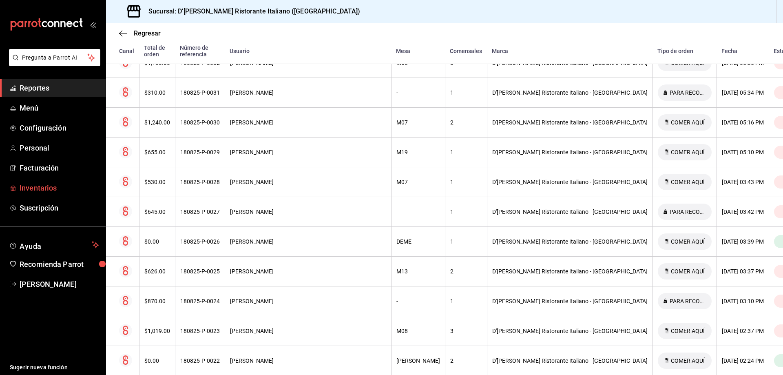
click at [53, 189] on span "Inventarios" at bounding box center [60, 187] width 80 height 11
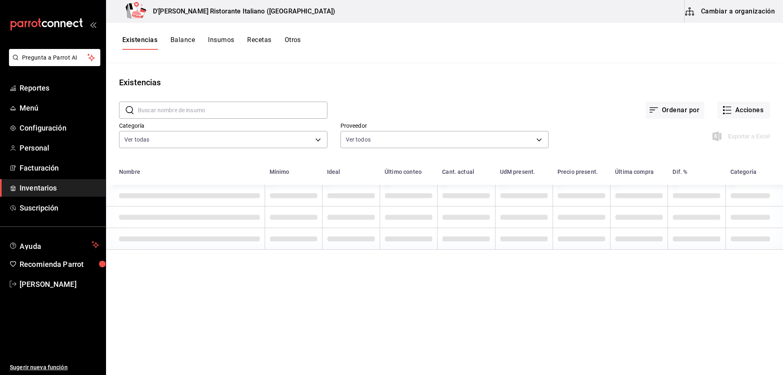
click at [192, 110] on input "text" at bounding box center [233, 110] width 190 height 16
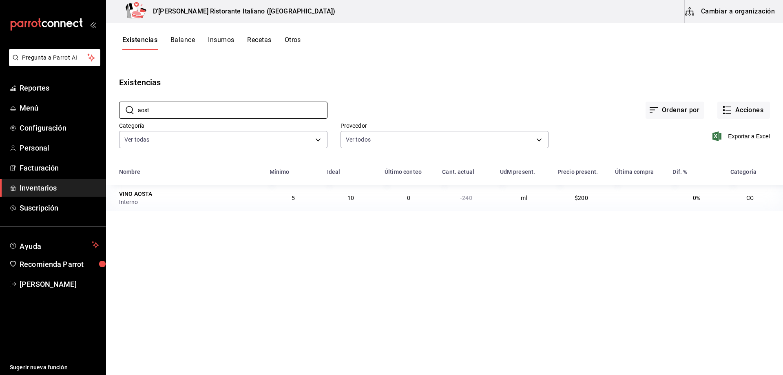
type input "aost"
click at [711, 12] on button "Cambiar a organización" at bounding box center [731, 11] width 92 height 23
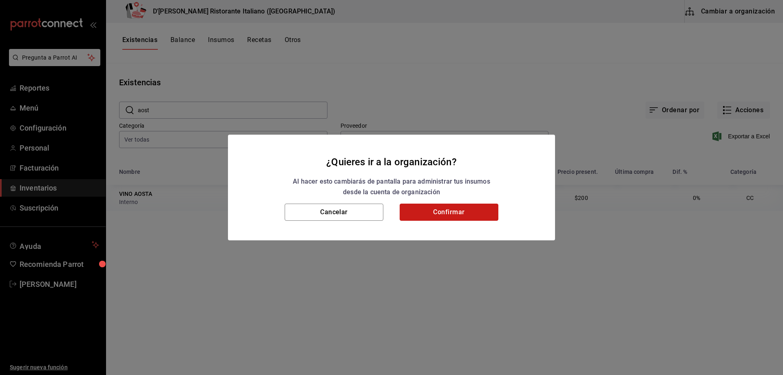
click at [412, 212] on button "Confirmar" at bounding box center [449, 211] width 99 height 17
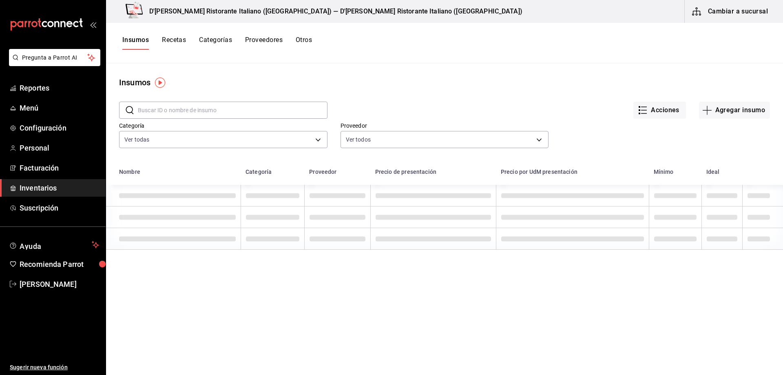
click at [183, 38] on button "Recetas" at bounding box center [174, 43] width 24 height 14
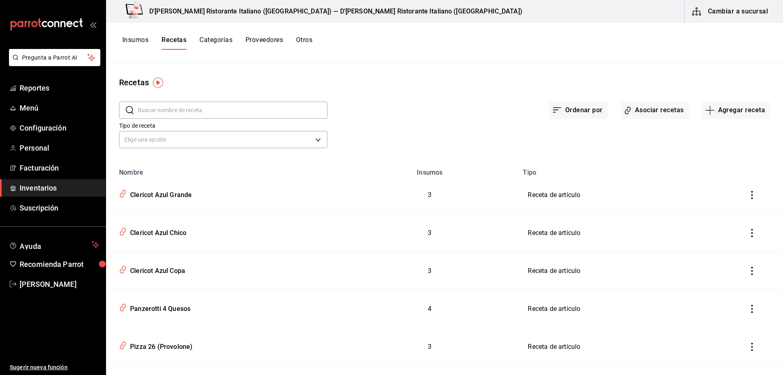
click at [203, 110] on input "text" at bounding box center [233, 110] width 190 height 16
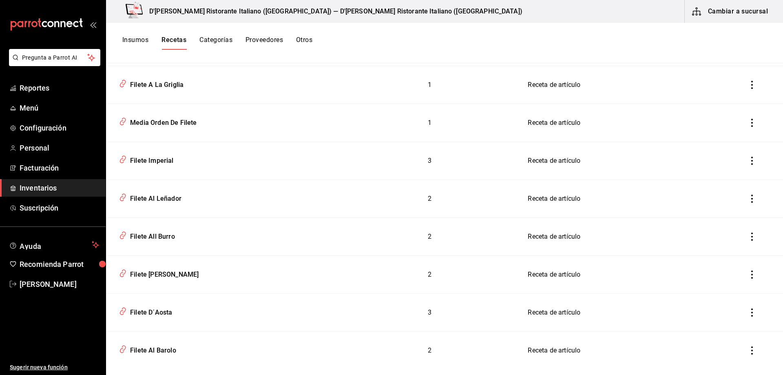
scroll to position [240, 0]
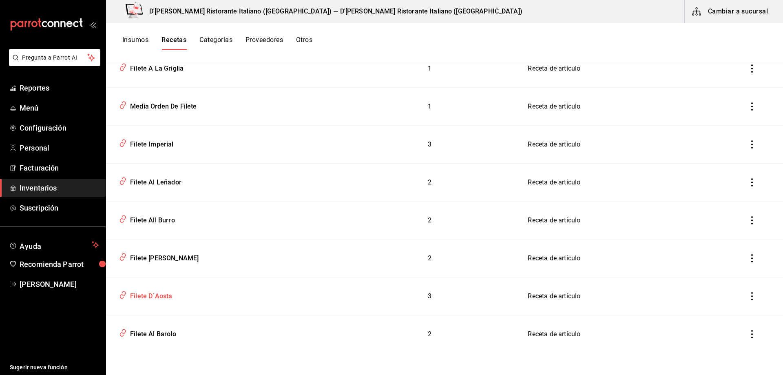
type input "filete"
click at [157, 296] on div "Filete D´Aosta" at bounding box center [149, 294] width 45 height 13
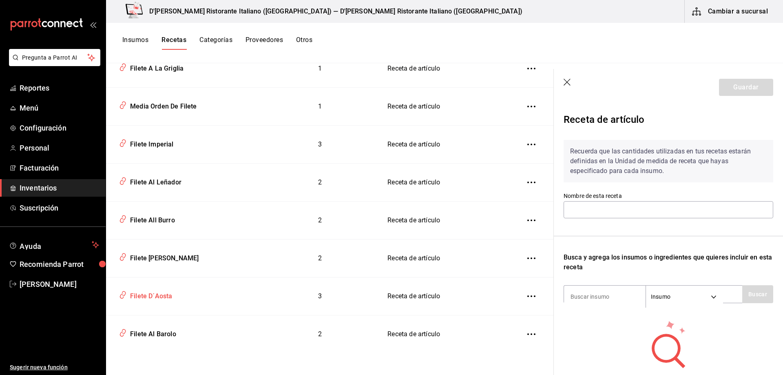
type input "Filete D´Aosta"
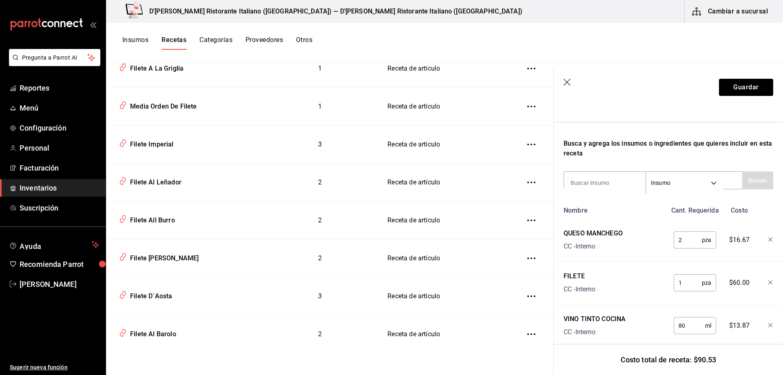
scroll to position [122, 0]
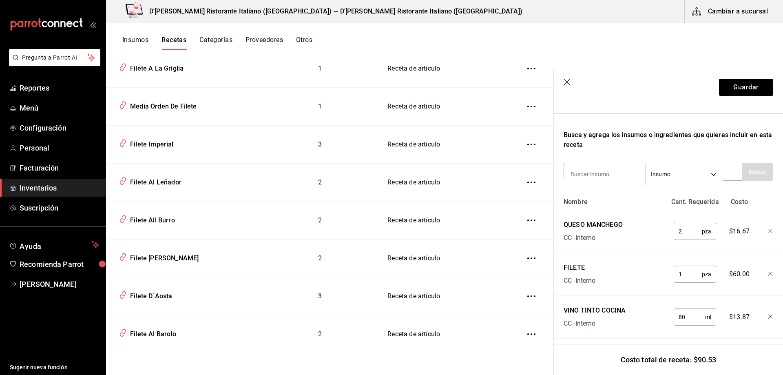
click at [143, 39] on button "Insumos" at bounding box center [135, 43] width 26 height 14
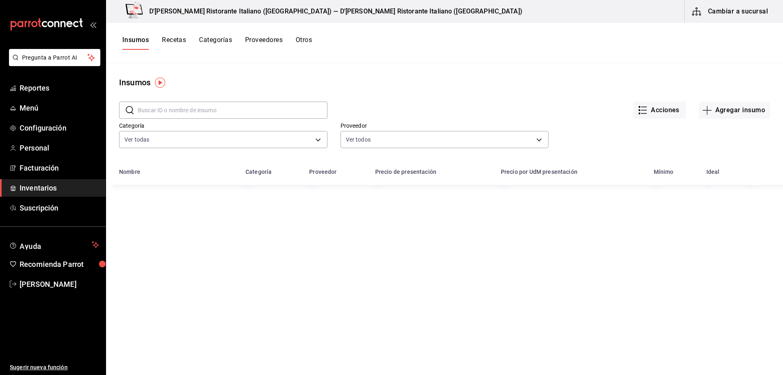
click at [204, 110] on input "text" at bounding box center [233, 110] width 190 height 16
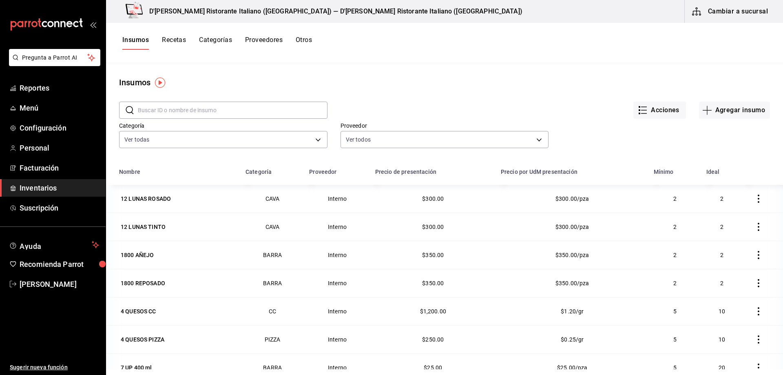
click at [54, 190] on span "Inventarios" at bounding box center [60, 187] width 80 height 11
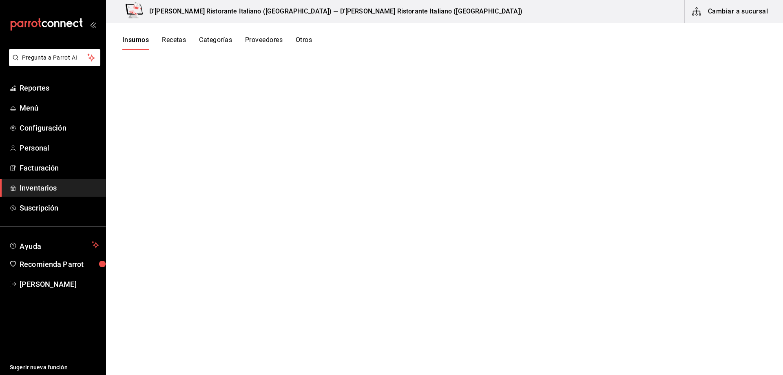
click at [54, 187] on span "Inventarios" at bounding box center [60, 187] width 80 height 11
click at [725, 14] on button "Cambiar a sucursal" at bounding box center [731, 11] width 92 height 23
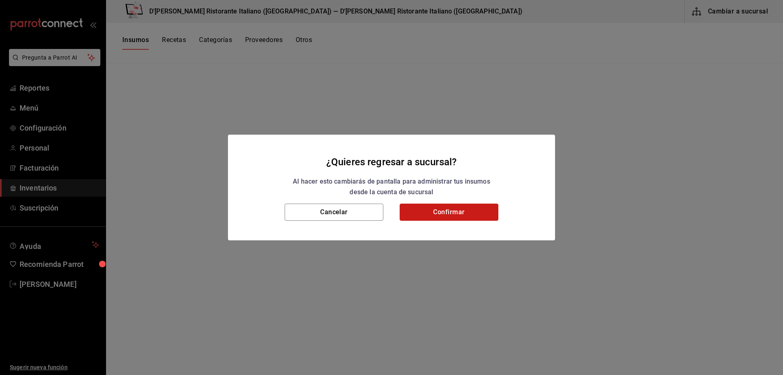
click at [434, 209] on button "Confirmar" at bounding box center [449, 211] width 99 height 17
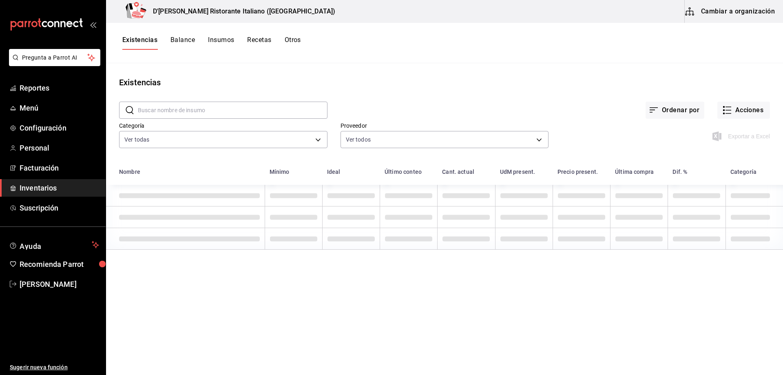
click at [53, 188] on span "Inventarios" at bounding box center [60, 187] width 80 height 11
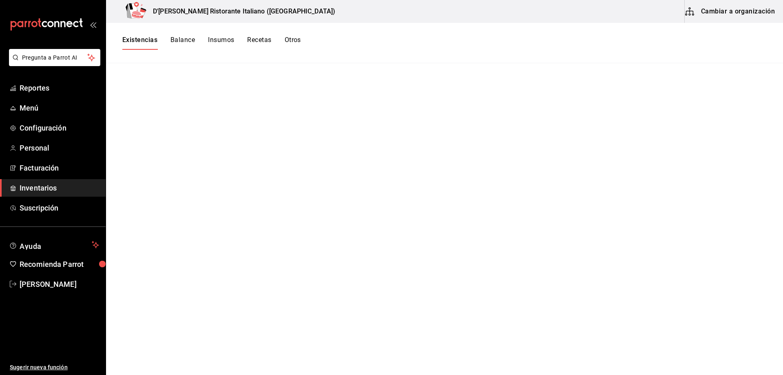
click at [191, 40] on button "Balance" at bounding box center [182, 43] width 24 height 14
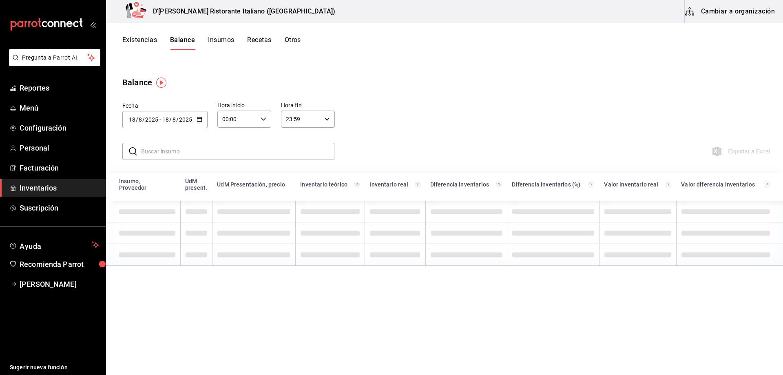
click at [150, 40] on button "Existencias" at bounding box center [139, 43] width 35 height 14
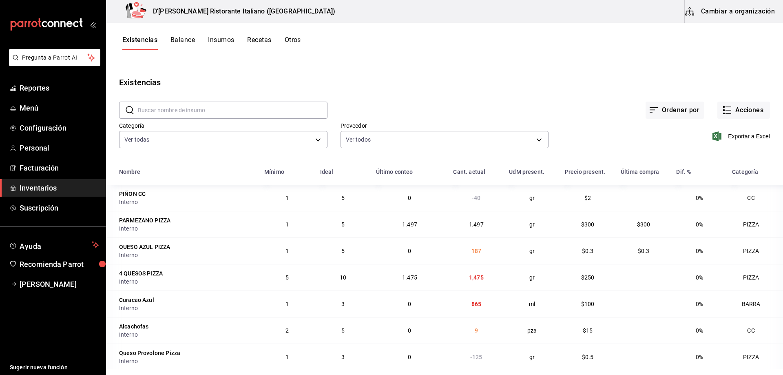
click at [206, 110] on input "text" at bounding box center [233, 110] width 190 height 16
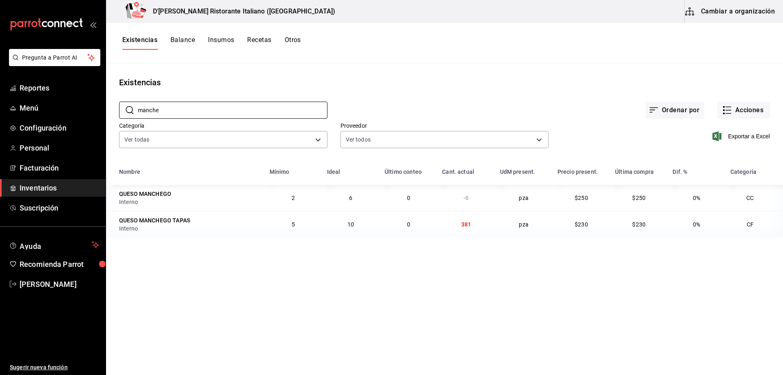
type input "manche"
click at [325, 79] on div "Existencias" at bounding box center [444, 82] width 677 height 12
click at [726, 110] on icon "button" at bounding box center [728, 110] width 6 height 0
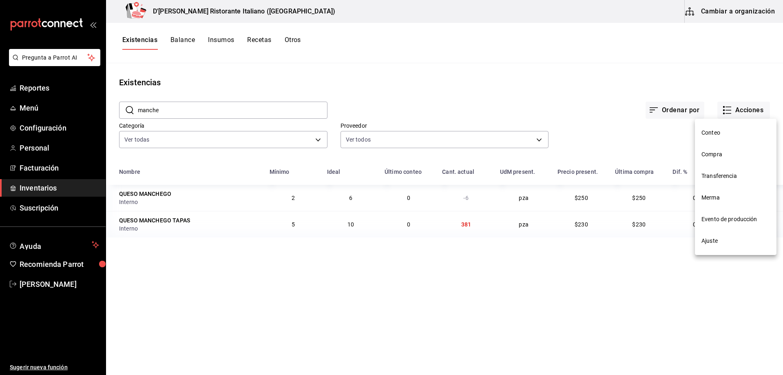
click at [711, 241] on span "Ajuste" at bounding box center [735, 241] width 69 height 9
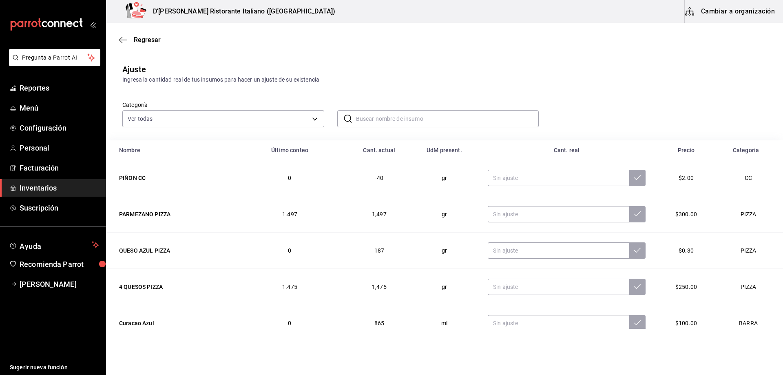
click at [383, 119] on input "text" at bounding box center [447, 119] width 183 height 16
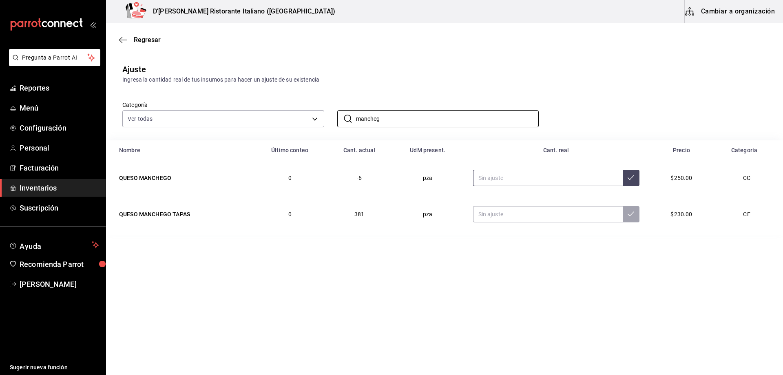
type input "mancheg"
click at [527, 179] on input "text" at bounding box center [548, 178] width 150 height 16
click at [536, 180] on input "text" at bounding box center [548, 178] width 150 height 16
type input "44.00"
click at [630, 179] on icon at bounding box center [631, 177] width 7 height 7
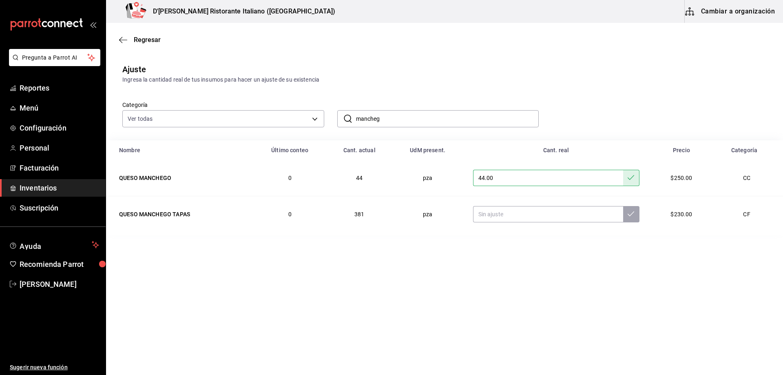
click at [49, 188] on span "Inventarios" at bounding box center [60, 187] width 80 height 11
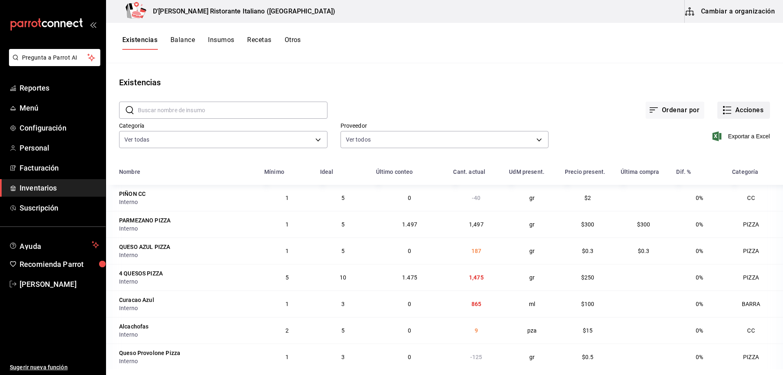
click at [722, 113] on icon "button" at bounding box center [727, 110] width 10 height 10
click at [719, 240] on span "Ajuste" at bounding box center [735, 241] width 69 height 9
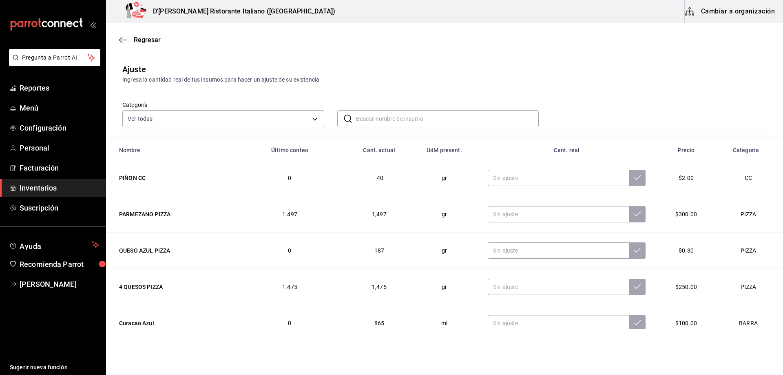
click at [388, 123] on input "text" at bounding box center [447, 119] width 183 height 16
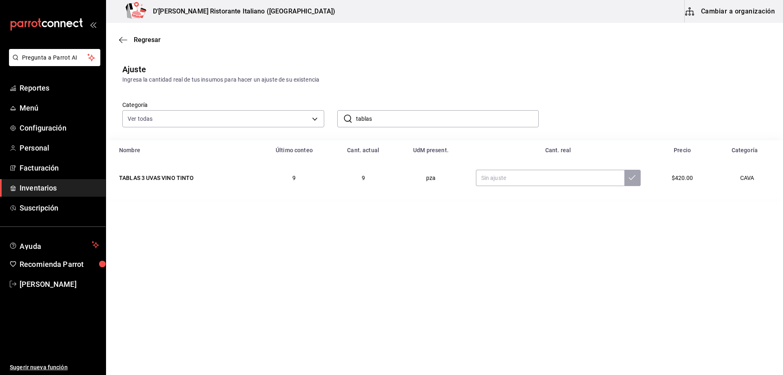
click at [391, 117] on input "tablas" at bounding box center [447, 119] width 183 height 16
type input "tabla"
click at [592, 212] on input "text" at bounding box center [550, 214] width 148 height 16
type input "4.00"
click at [629, 215] on icon at bounding box center [632, 213] width 7 height 5
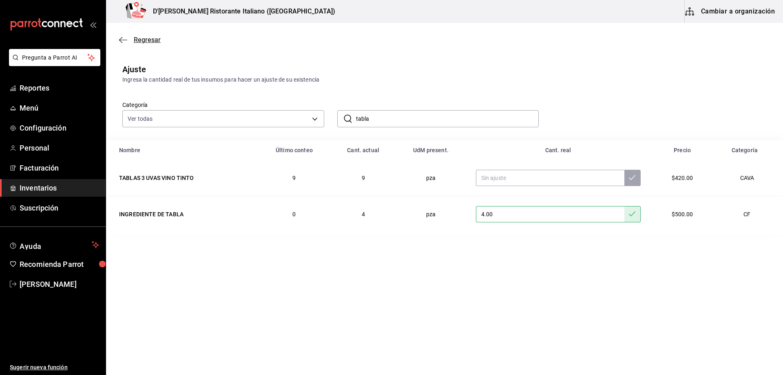
click at [142, 38] on span "Regresar" at bounding box center [147, 40] width 27 height 8
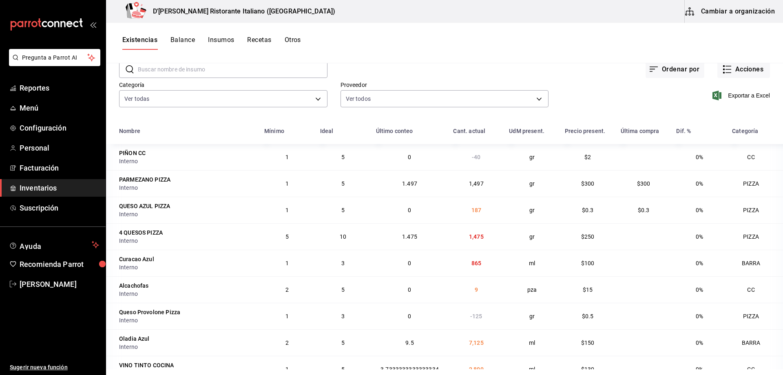
click at [256, 40] on button "Recetas" at bounding box center [259, 43] width 24 height 14
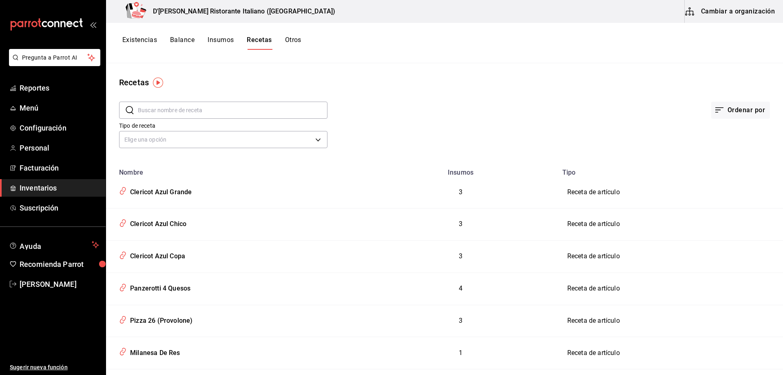
click at [186, 110] on input "text" at bounding box center [233, 110] width 190 height 16
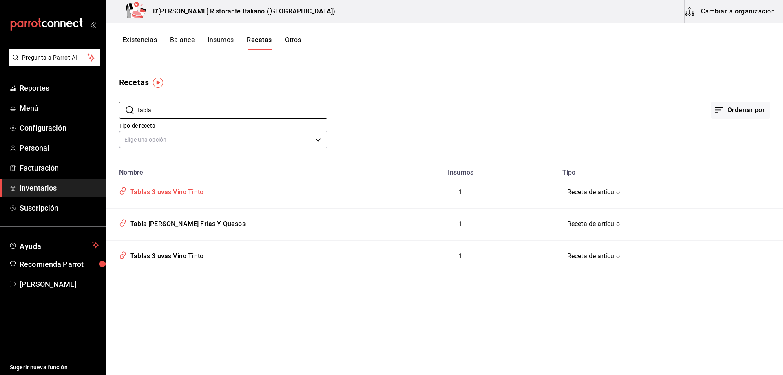
type input "tabla"
click at [281, 178] on td "Tablas 3 uvas Vino Tinto" at bounding box center [235, 192] width 258 height 32
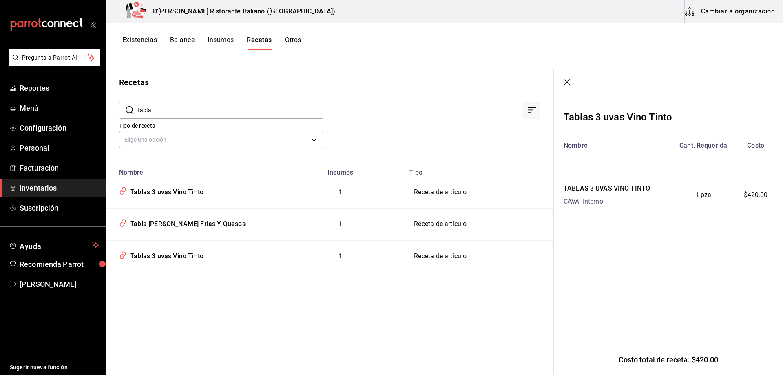
click at [359, 88] on div "Recetas" at bounding box center [329, 82] width 447 height 12
click at [209, 223] on div "Tabla [PERSON_NAME] Frias Y Quesos" at bounding box center [186, 222] width 119 height 13
click at [175, 224] on div "Tabla [PERSON_NAME] Frias Y Quesos" at bounding box center [186, 222] width 119 height 13
click at [570, 80] on icon "button" at bounding box center [568, 83] width 8 height 8
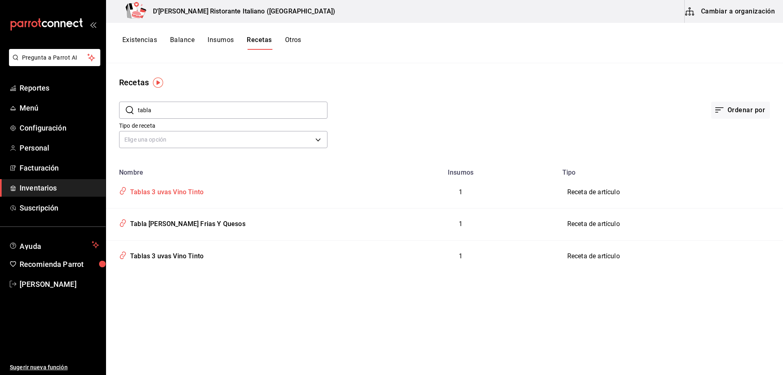
click at [153, 192] on div "Tablas 3 uvas Vino Tinto" at bounding box center [165, 190] width 77 height 13
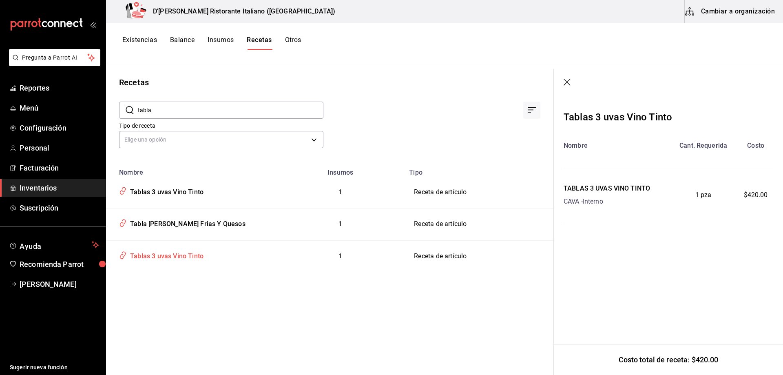
click at [193, 254] on div "Tablas 3 uvas Vino Tinto" at bounding box center [165, 254] width 77 height 13
click at [150, 254] on div "Tablas 3 uvas Vino Tinto" at bounding box center [165, 254] width 77 height 13
click at [153, 256] on div "Tablas 3 uvas Vino Tinto" at bounding box center [165, 254] width 77 height 13
click at [567, 82] on icon "button" at bounding box center [567, 82] width 7 height 7
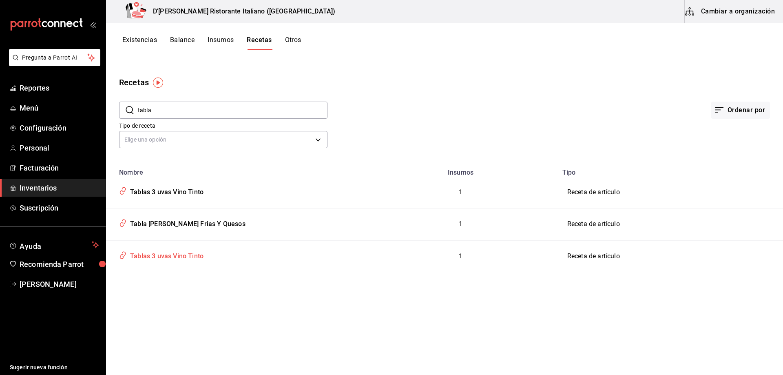
click at [186, 256] on div "Tablas 3 uvas Vino Tinto" at bounding box center [165, 254] width 77 height 13
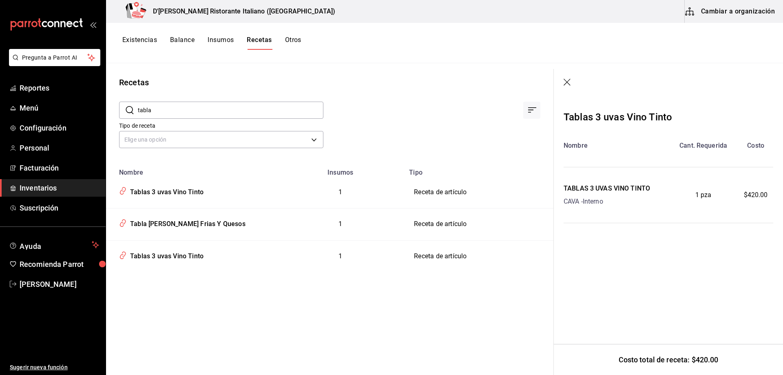
click at [567, 81] on icon "button" at bounding box center [568, 83] width 8 height 8
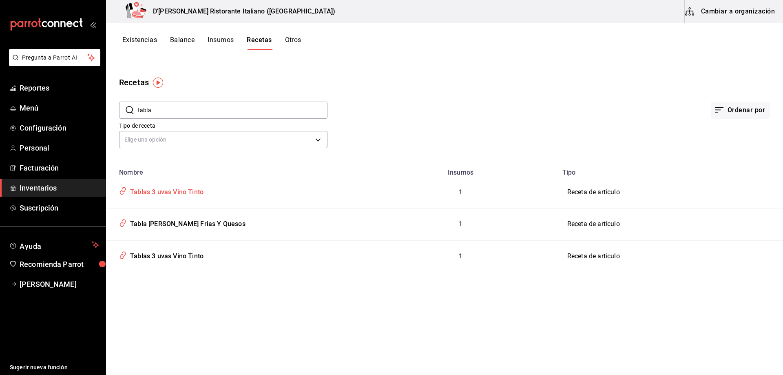
click at [173, 191] on div "Tablas 3 uvas Vino Tinto" at bounding box center [165, 190] width 77 height 13
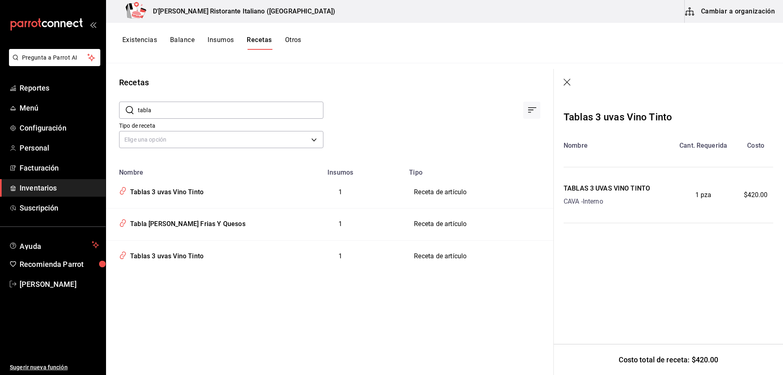
click at [566, 81] on icon "button" at bounding box center [568, 83] width 8 height 8
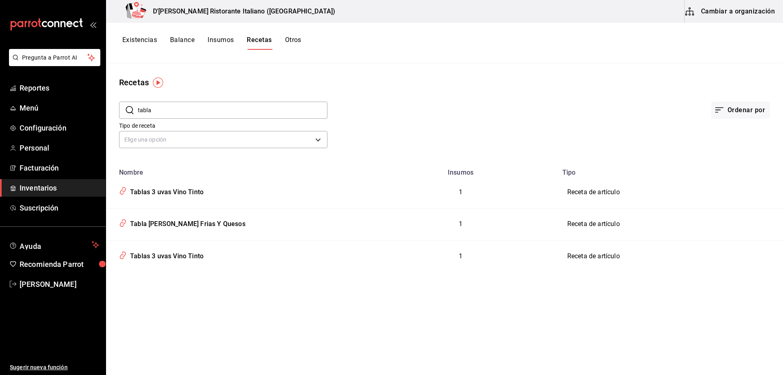
click at [712, 8] on button "Cambiar a organización" at bounding box center [731, 11] width 92 height 23
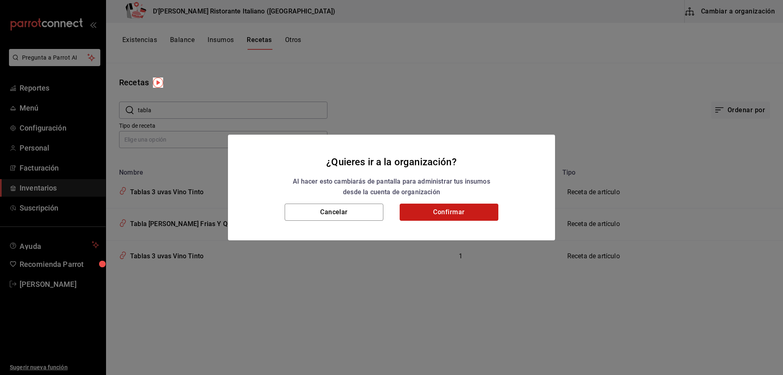
click at [451, 211] on button "Confirmar" at bounding box center [449, 211] width 99 height 17
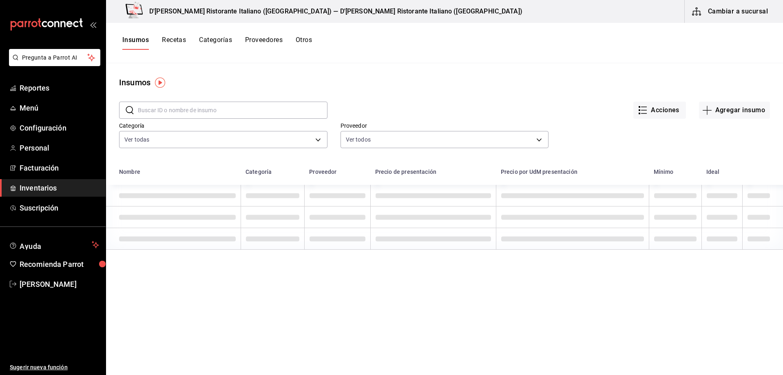
click at [178, 42] on button "Recetas" at bounding box center [174, 43] width 24 height 14
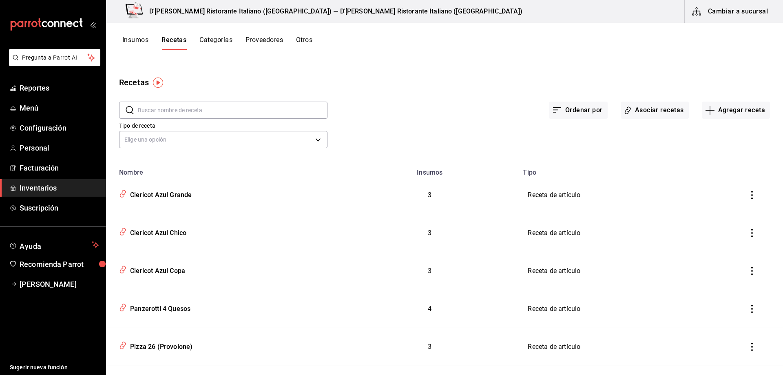
click at [181, 108] on input "text" at bounding box center [233, 110] width 190 height 16
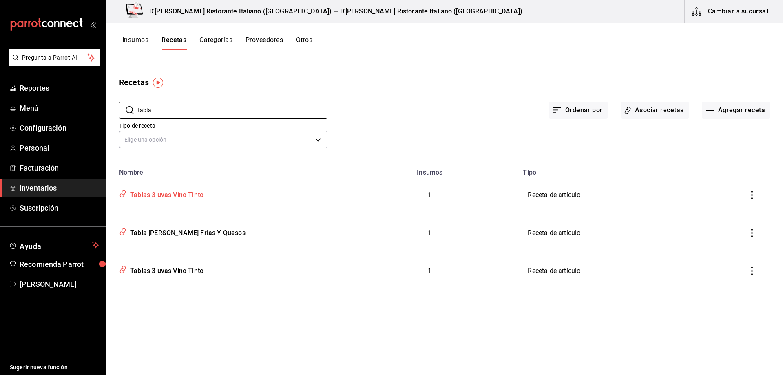
type input "tabla"
click at [165, 195] on div "Tablas 3 uvas Vino Tinto" at bounding box center [165, 193] width 77 height 13
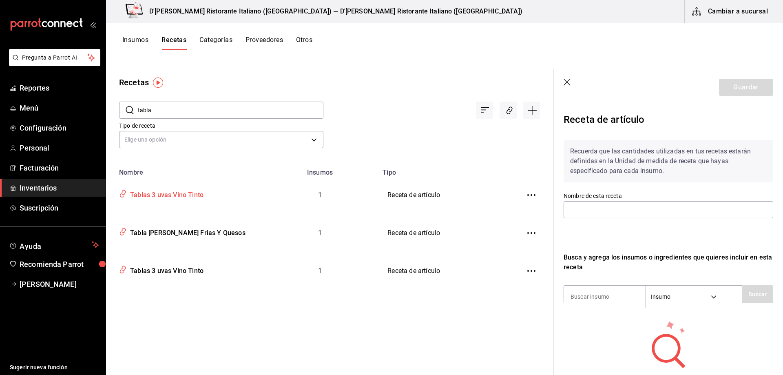
type input "Tablas 3 uvas Vino Tinto"
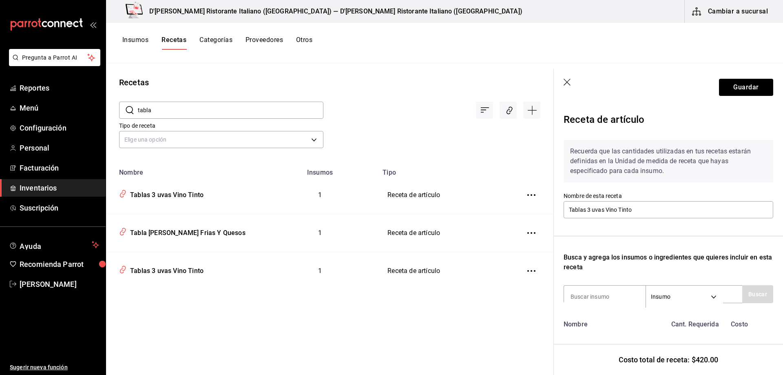
click at [565, 81] on icon "button" at bounding box center [568, 83] width 8 height 8
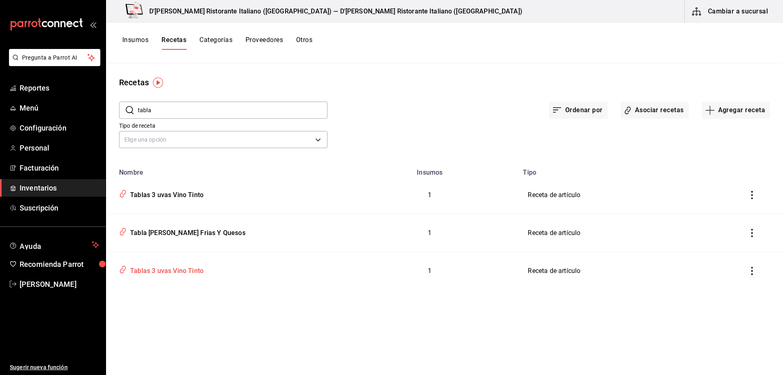
click at [180, 270] on div "Tablas 3 uvas Vino Tinto" at bounding box center [165, 269] width 77 height 13
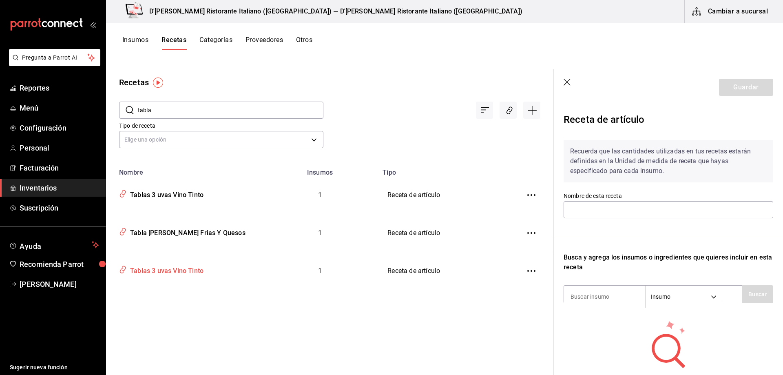
type input "Tablas 3 uvas Vino Tinto"
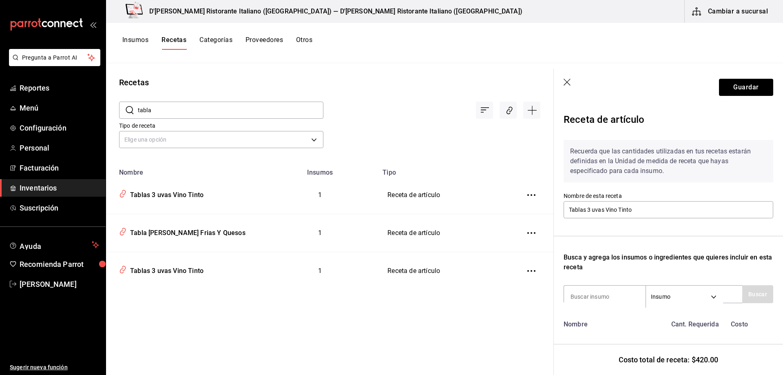
click at [568, 82] on icon "button" at bounding box center [568, 83] width 8 height 8
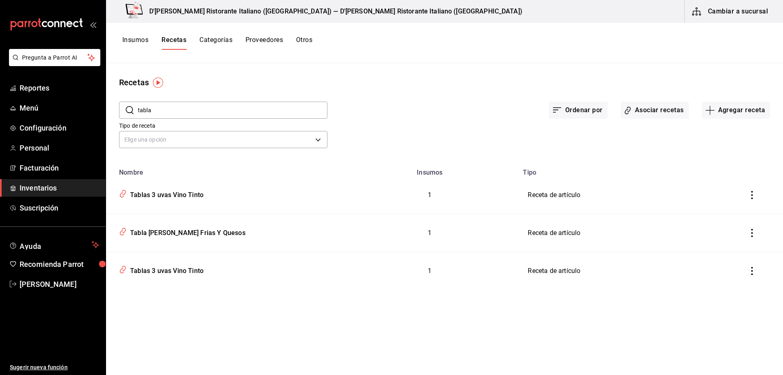
click at [752, 270] on icon "inventoriesTable" at bounding box center [752, 271] width 8 height 8
click at [731, 284] on span "Eliminar" at bounding box center [727, 282] width 21 height 7
click at [139, 39] on button "Insumos" at bounding box center [135, 43] width 26 height 14
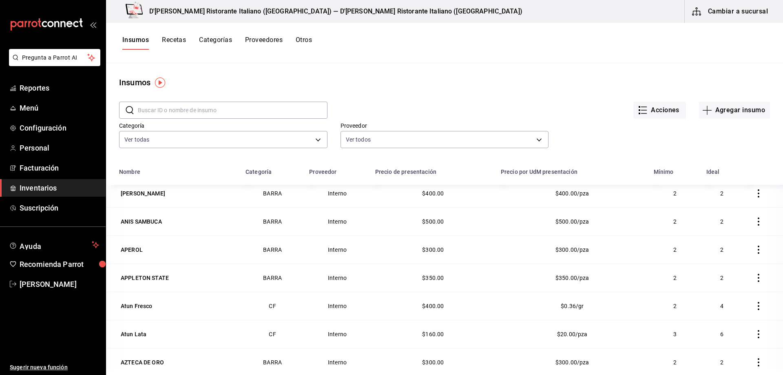
scroll to position [693, 0]
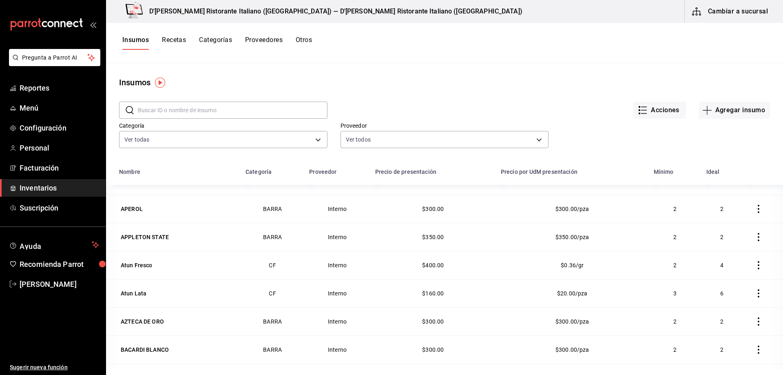
click at [404, 75] on main "Insumos ​ ​ Acciones Agregar insumo Categoría Ver todas a767d614-044e-4282-96a7…" at bounding box center [444, 216] width 677 height 306
click at [33, 89] on span "Reportes" at bounding box center [60, 87] width 80 height 11
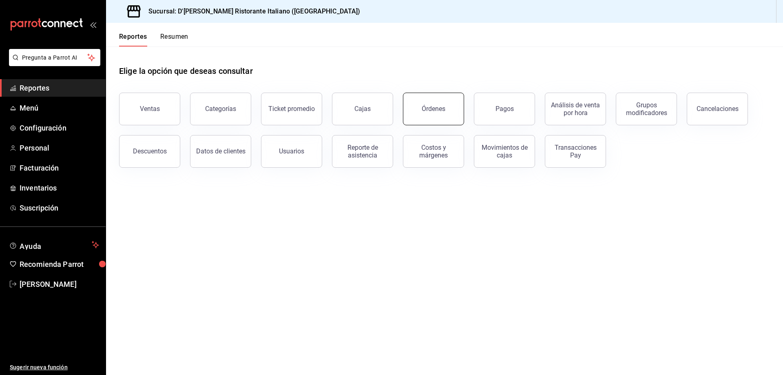
click at [436, 113] on button "Órdenes" at bounding box center [433, 109] width 61 height 33
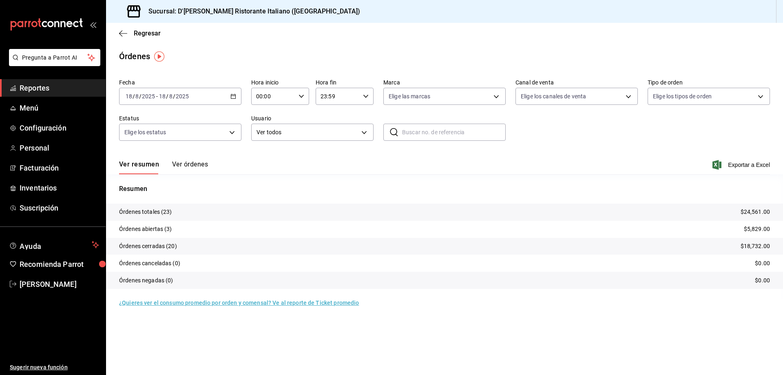
click at [192, 161] on button "Ver órdenes" at bounding box center [190, 167] width 36 height 14
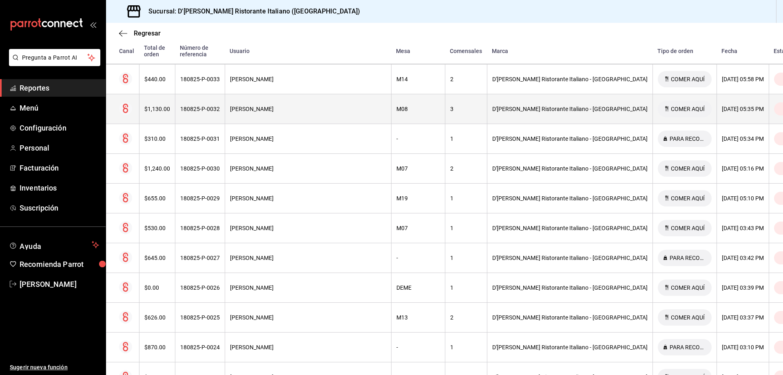
scroll to position [535, 0]
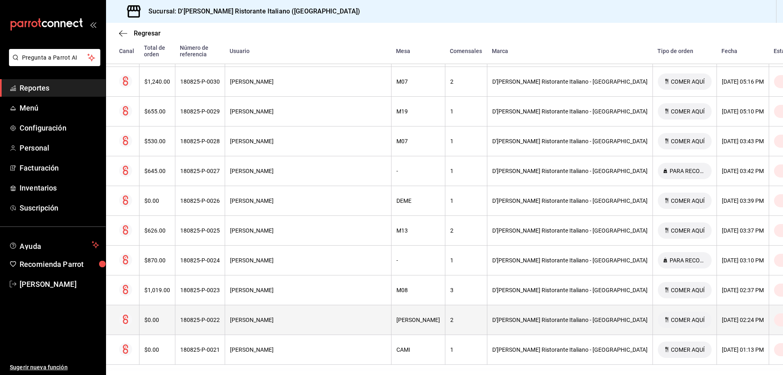
click at [399, 316] on div "[PERSON_NAME]" at bounding box center [418, 319] width 44 height 7
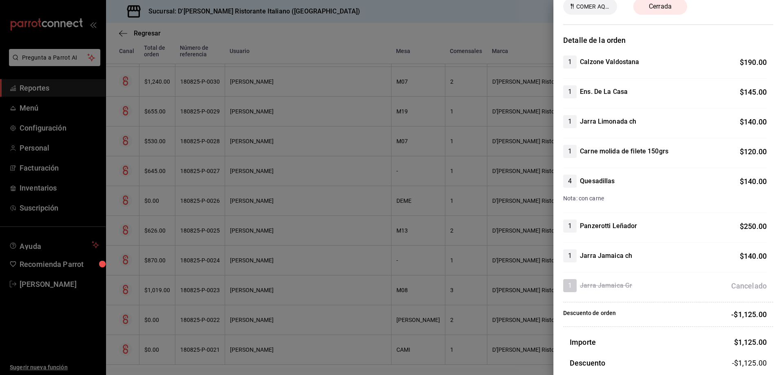
scroll to position [0, 0]
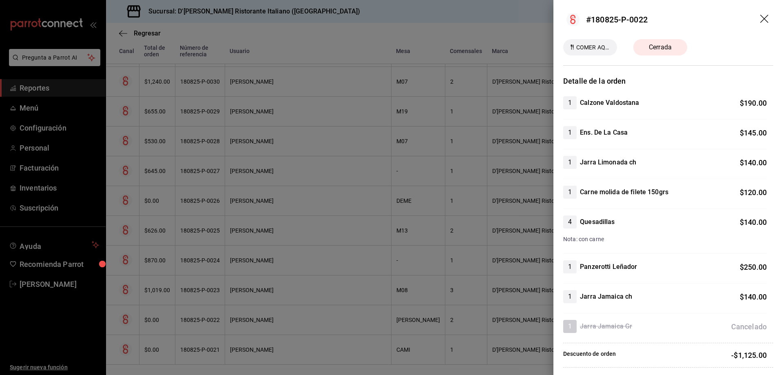
click at [760, 18] on icon "drag" at bounding box center [765, 20] width 10 height 10
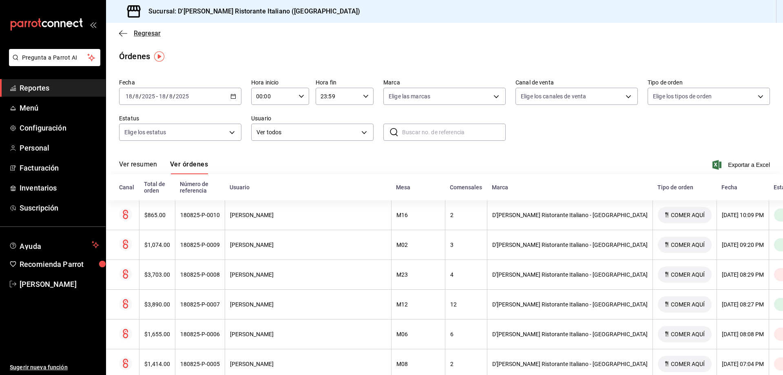
click at [141, 35] on span "Regresar" at bounding box center [147, 33] width 27 height 8
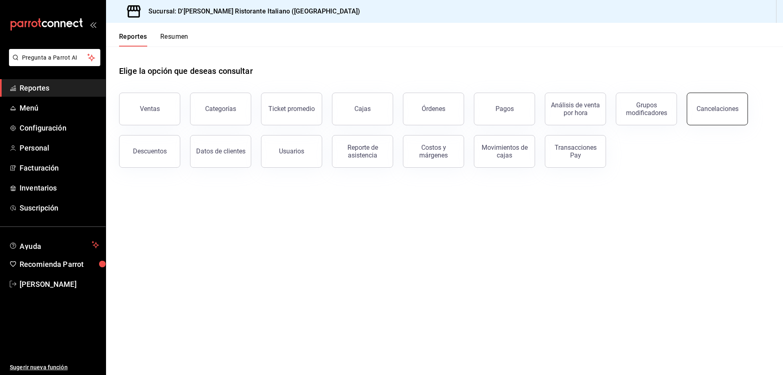
click at [701, 109] on div "Cancelaciones" at bounding box center [718, 109] width 42 height 8
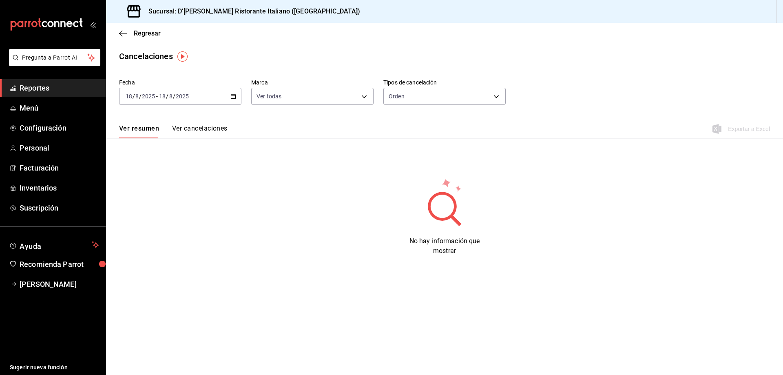
click at [182, 129] on button "Ver cancelaciones" at bounding box center [199, 131] width 55 height 14
click at [233, 95] on icon "button" at bounding box center [233, 96] width 6 height 6
click at [151, 211] on span "Rango de fechas" at bounding box center [157, 212] width 63 height 9
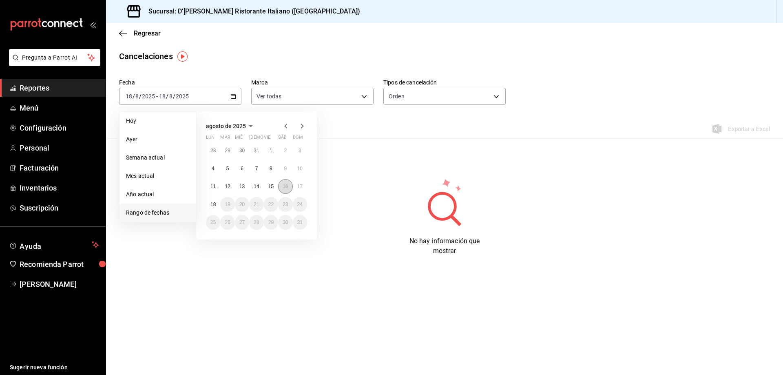
click at [281, 184] on button "16" at bounding box center [285, 186] width 14 height 15
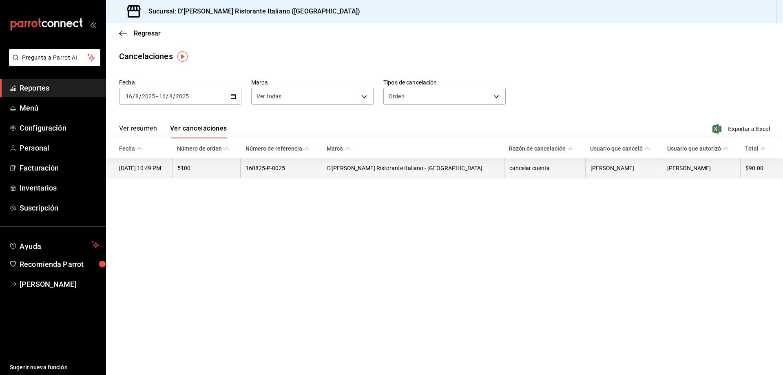
click at [164, 168] on th "[DATE] 10:49 PM" at bounding box center [139, 168] width 66 height 20
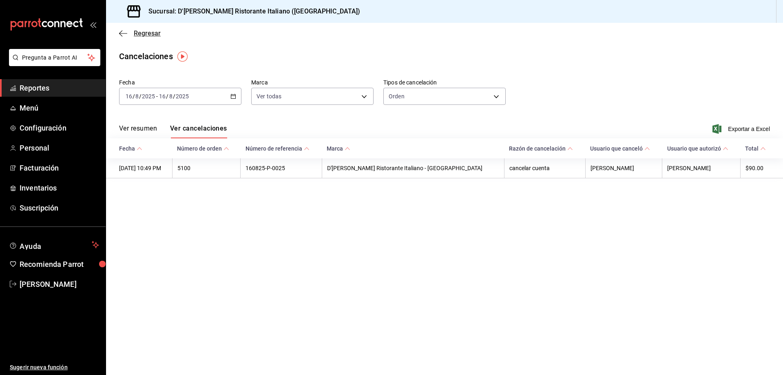
click at [146, 32] on span "Regresar" at bounding box center [147, 33] width 27 height 8
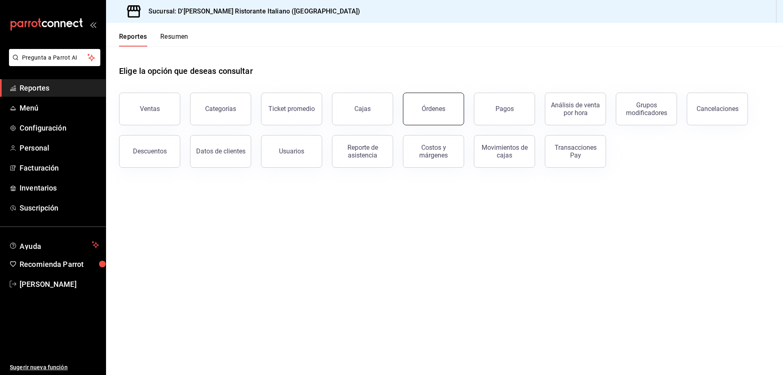
click at [440, 109] on div "Órdenes" at bounding box center [434, 109] width 24 height 8
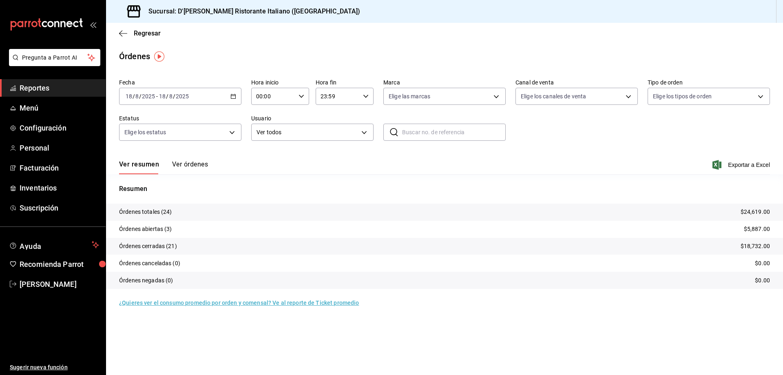
click at [234, 94] on icon "button" at bounding box center [233, 96] width 6 height 6
click at [162, 213] on span "Rango de fechas" at bounding box center [157, 212] width 63 height 9
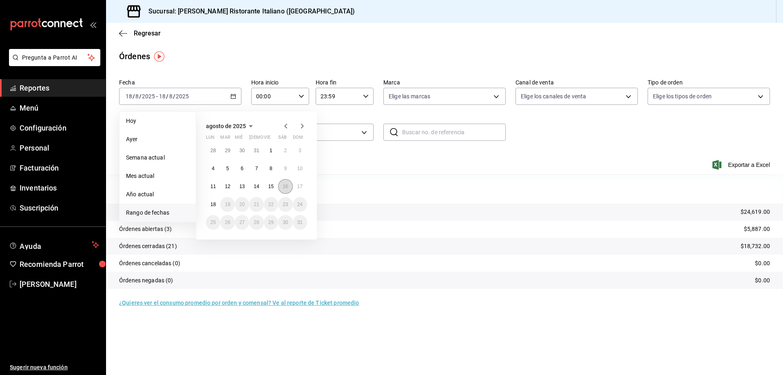
click at [282, 187] on button "16" at bounding box center [285, 186] width 14 height 15
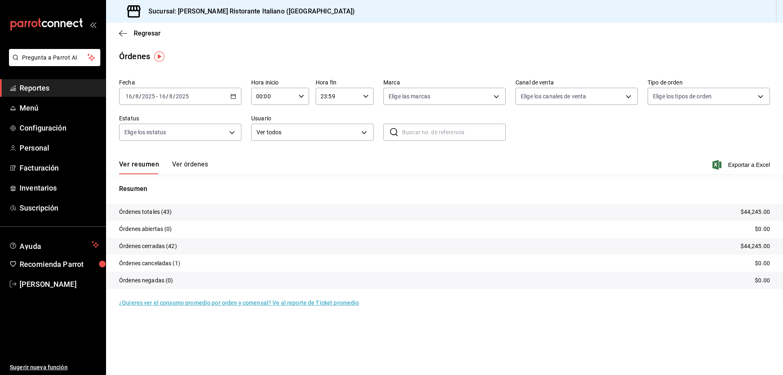
click at [199, 165] on button "Ver órdenes" at bounding box center [190, 167] width 36 height 14
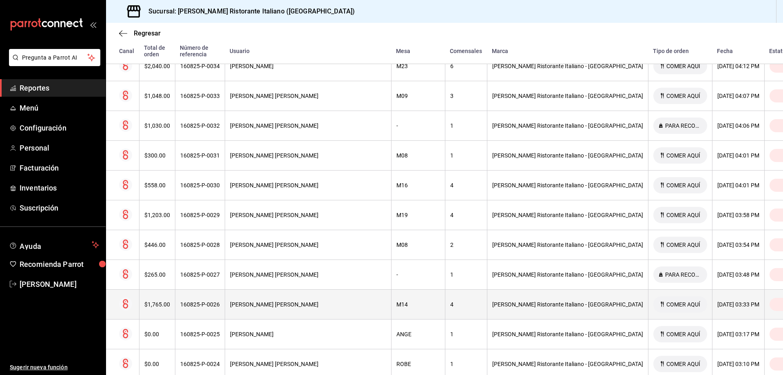
scroll to position [979, 0]
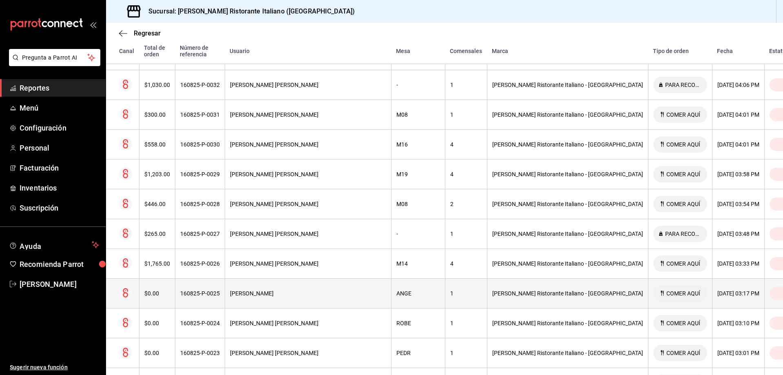
click at [220, 290] on div "160825-P-0025" at bounding box center [200, 293] width 40 height 7
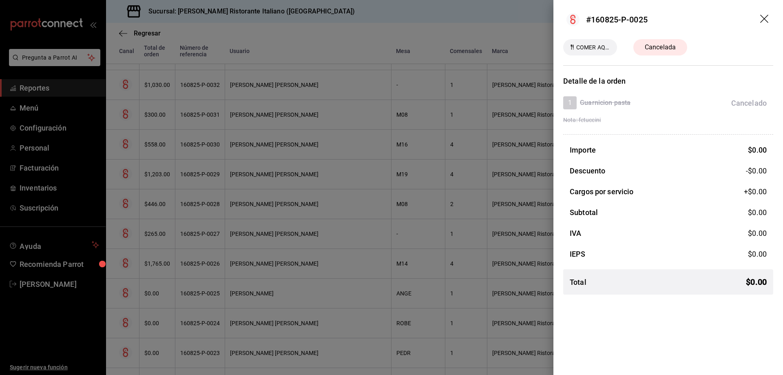
click at [763, 18] on icon "drag" at bounding box center [764, 19] width 8 height 8
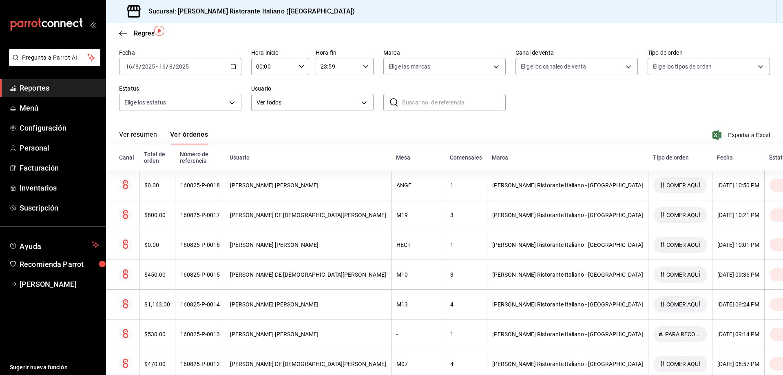
scroll to position [0, 0]
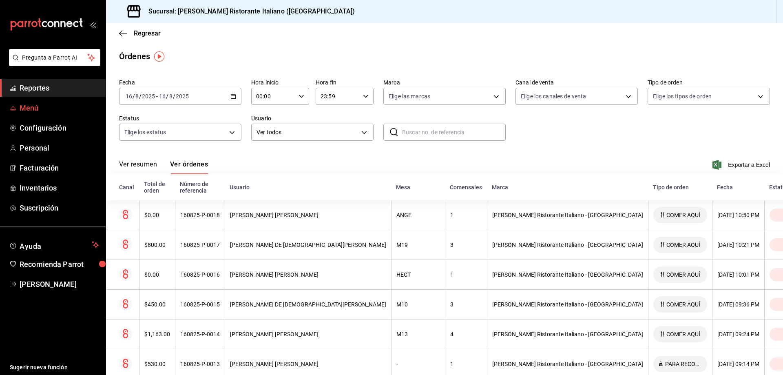
click at [25, 106] on span "Menú" at bounding box center [60, 107] width 80 height 11
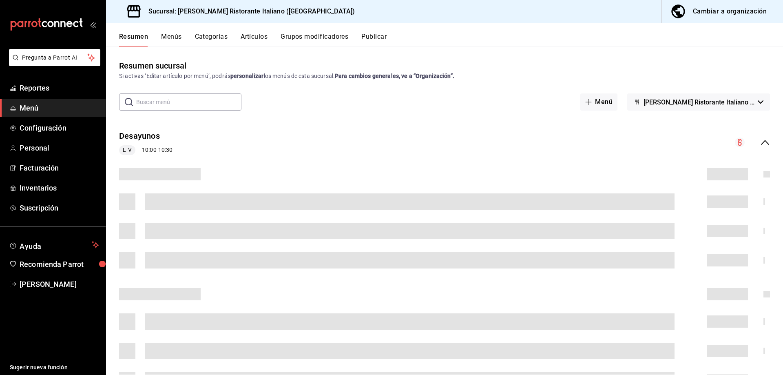
click at [254, 33] on button "Artículos" at bounding box center [254, 40] width 27 height 14
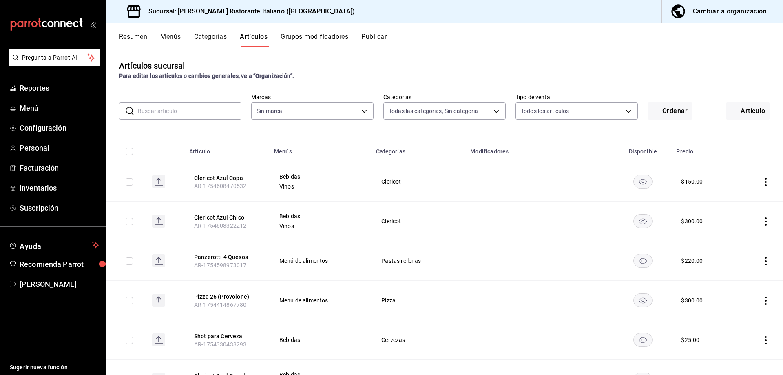
type input "6cffc628-7154-498e-be8e-d9df8b8db4ac,f3a1f48a-d3f7-4a4e-a0e4-e127e5ed5a6b,52156…"
type input "cc944d3c-1805-43c1-9e3c-12384e1c3ced"
click at [208, 110] on input "text" at bounding box center [190, 111] width 104 height 16
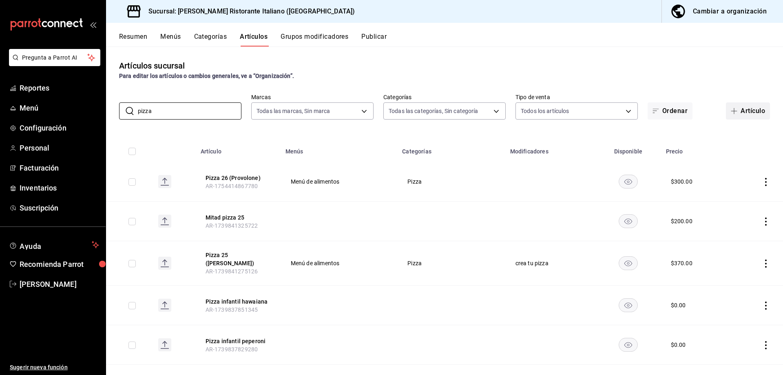
type input "pizza"
click at [732, 112] on span "button" at bounding box center [736, 111] width 10 height 7
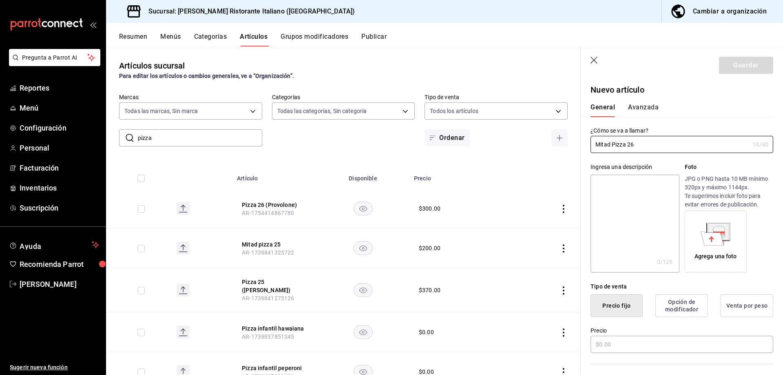
scroll to position [41, 0]
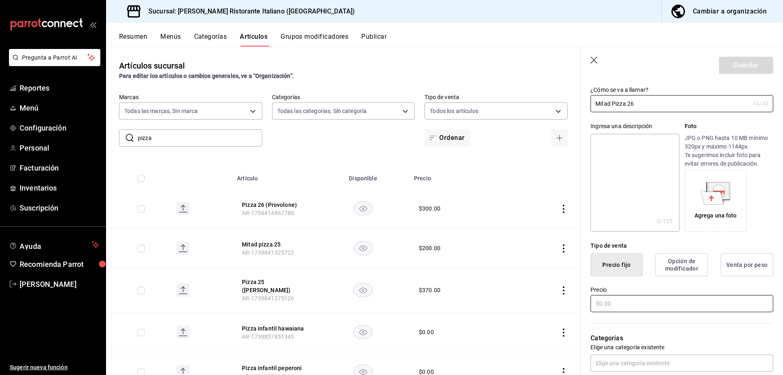
type input "Mitad Pizza 26"
click at [630, 307] on input "text" at bounding box center [681, 303] width 183 height 17
type input "$170.00"
click at [659, 324] on div "Categorías Elige una categoría existente" at bounding box center [677, 342] width 192 height 58
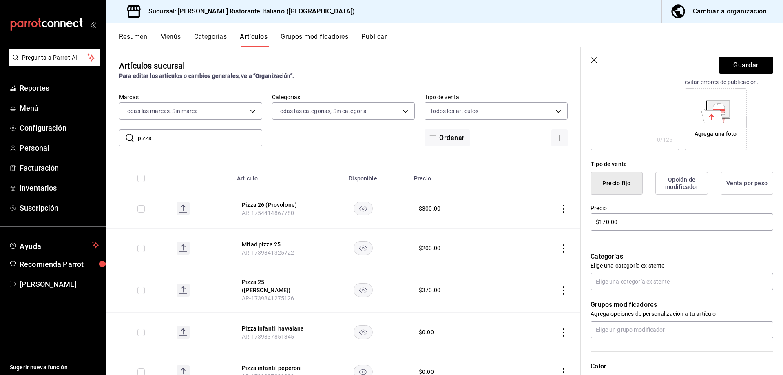
scroll to position [163, 0]
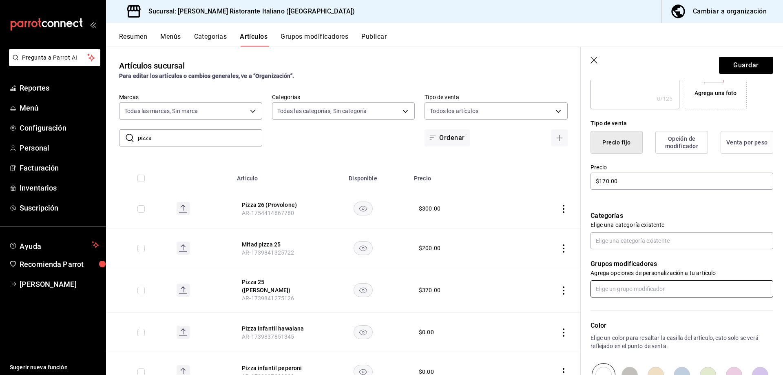
click at [650, 286] on input "text" at bounding box center [681, 288] width 183 height 17
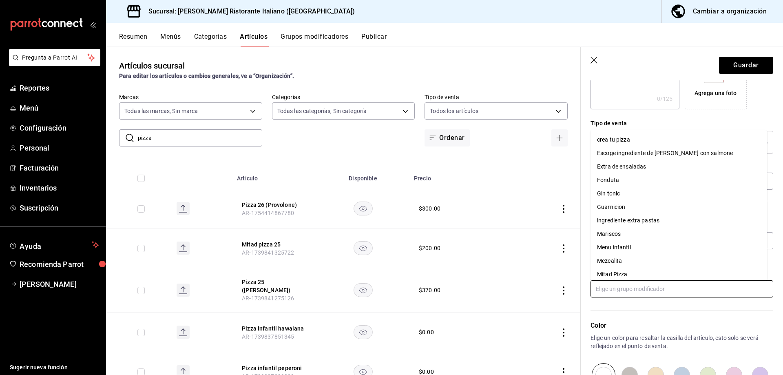
scroll to position [82, 0]
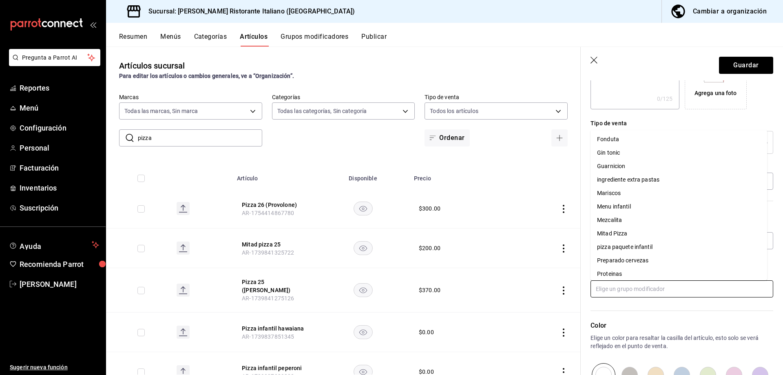
click at [619, 232] on div "Mitad Pizza" at bounding box center [612, 233] width 30 height 9
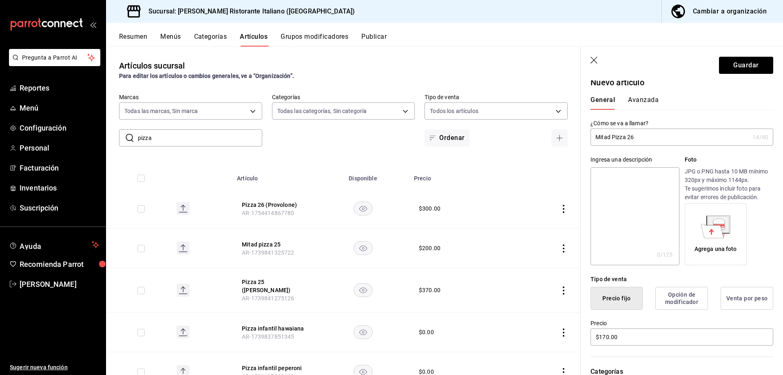
scroll to position [0, 0]
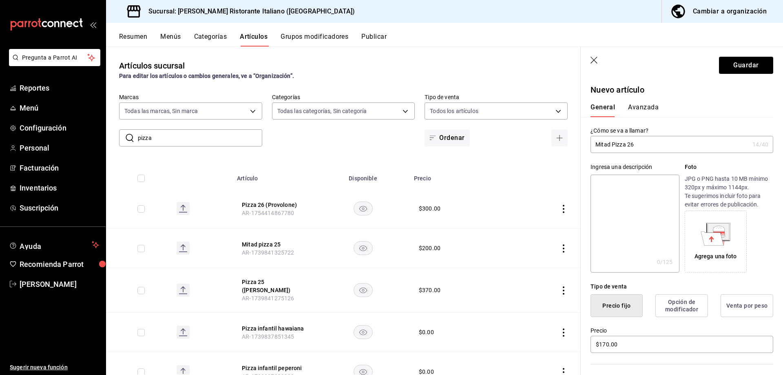
click at [661, 144] on input "Mitad Pizza 26" at bounding box center [669, 144] width 159 height 16
click at [636, 145] on input "Mitad Pizza 26 Provolone)" at bounding box center [669, 144] width 159 height 16
type input "Mitad Pizza 26 (Provolone)"
click at [735, 68] on button "Guardar" at bounding box center [746, 65] width 54 height 17
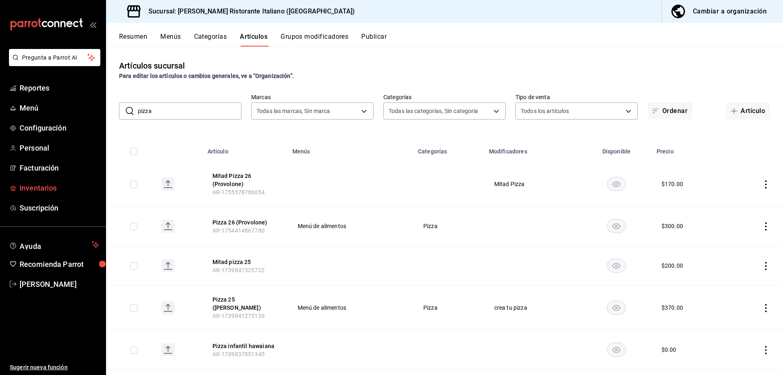
click at [46, 186] on span "Inventarios" at bounding box center [60, 187] width 80 height 11
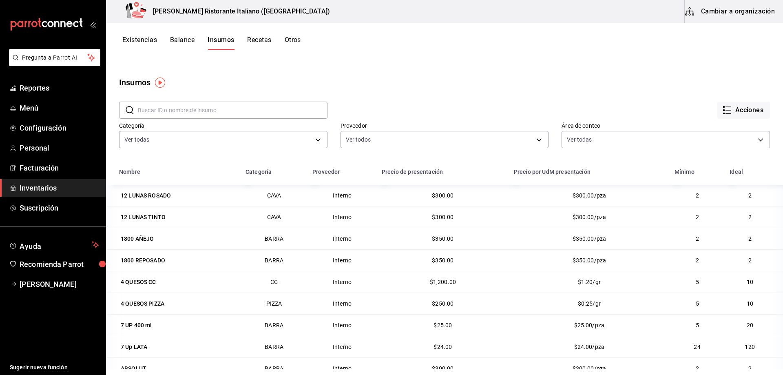
click at [730, 15] on button "Cambiar a organización" at bounding box center [731, 11] width 92 height 23
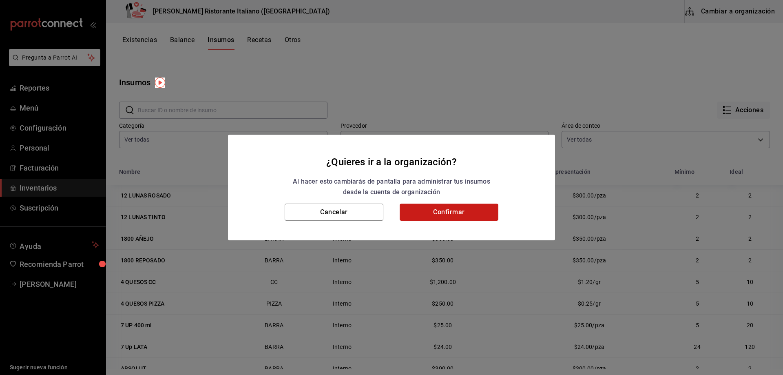
click at [442, 212] on button "Confirmar" at bounding box center [449, 211] width 99 height 17
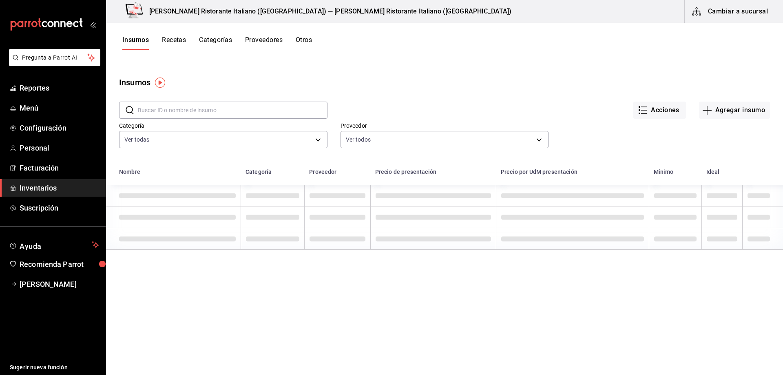
click at [177, 42] on button "Recetas" at bounding box center [174, 43] width 24 height 14
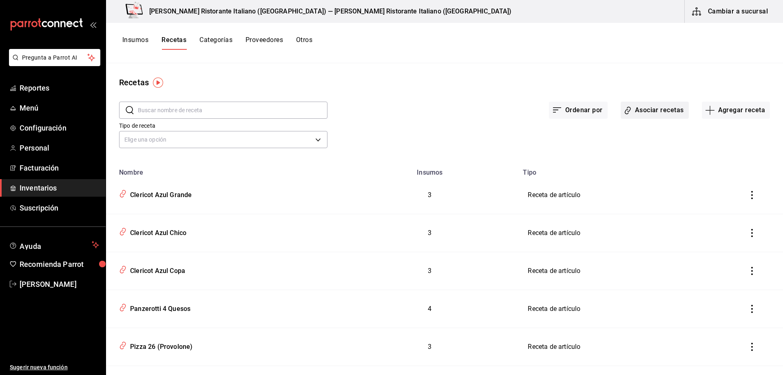
click at [647, 107] on button "Asociar recetas" at bounding box center [655, 110] width 68 height 17
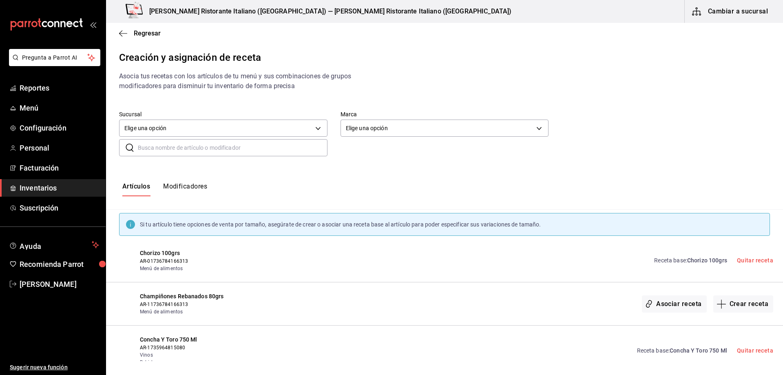
click at [251, 147] on input "text" at bounding box center [233, 147] width 190 height 16
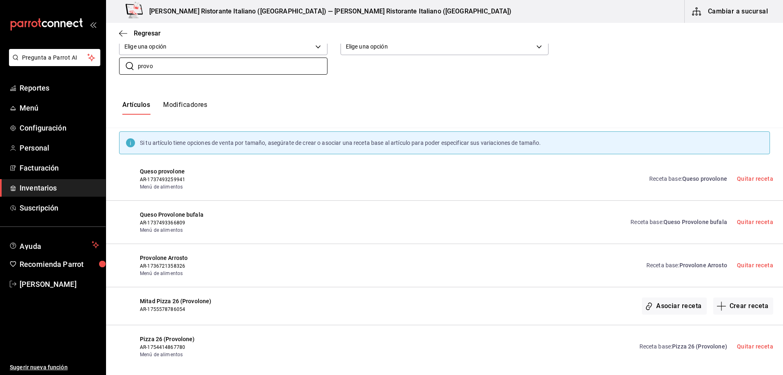
scroll to position [89, 0]
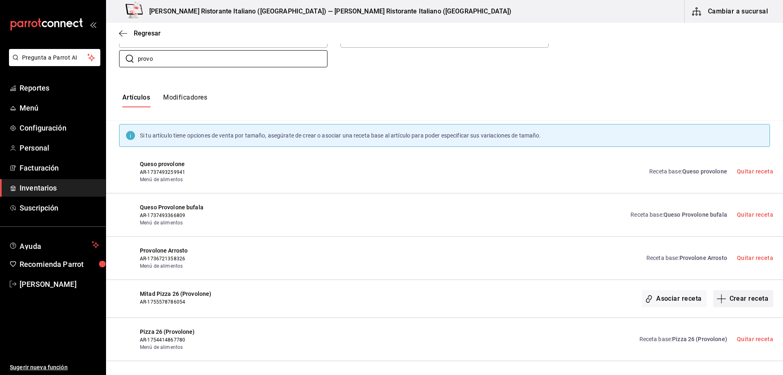
type input "provo"
click at [734, 300] on button "Crear receta" at bounding box center [743, 298] width 60 height 17
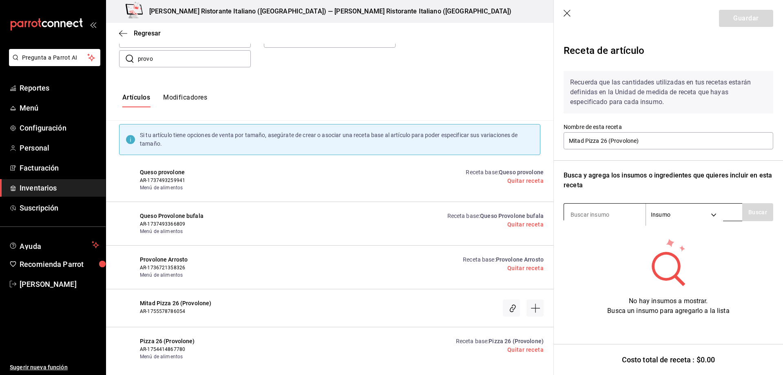
click at [605, 215] on input at bounding box center [605, 214] width 82 height 17
type input "provo"
click at [755, 211] on button "Buscar" at bounding box center [757, 212] width 31 height 18
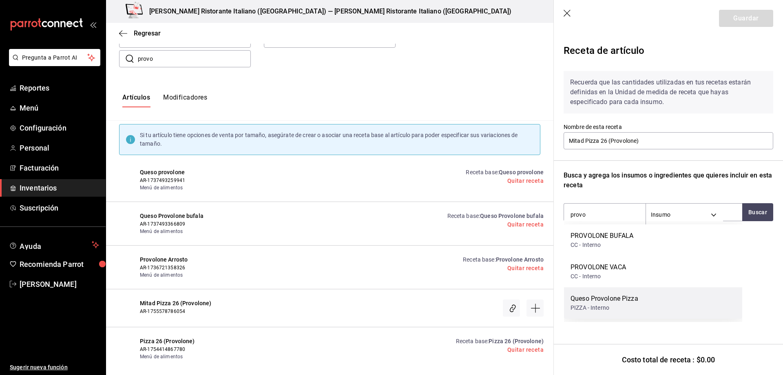
click at [618, 304] on div "PIZZA - Interno" at bounding box center [605, 307] width 68 height 9
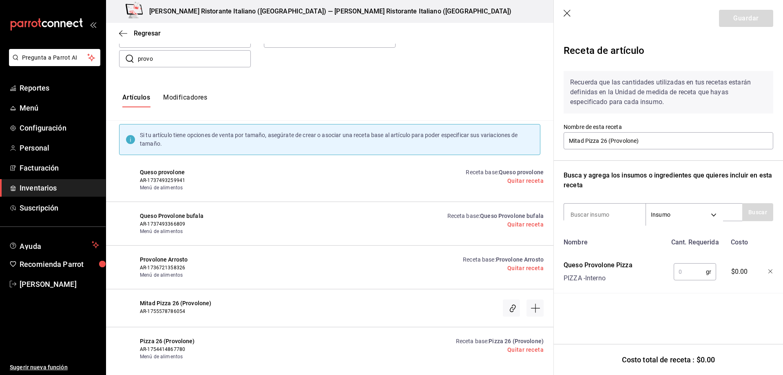
click at [690, 264] on input "text" at bounding box center [690, 271] width 32 height 16
type input "125"
click at [750, 22] on button "Guardar" at bounding box center [746, 18] width 54 height 17
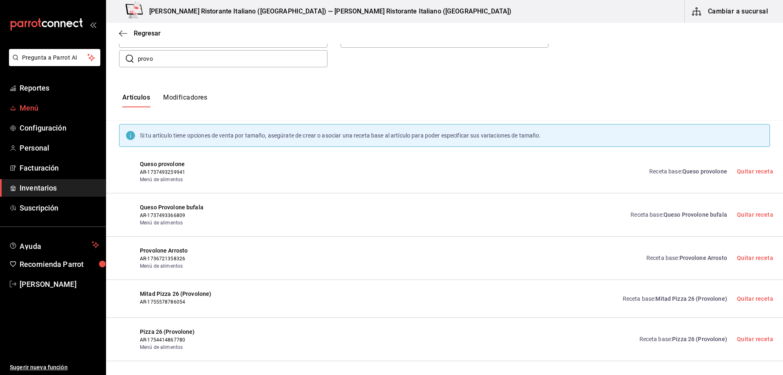
click at [35, 109] on span "Menú" at bounding box center [60, 107] width 80 height 11
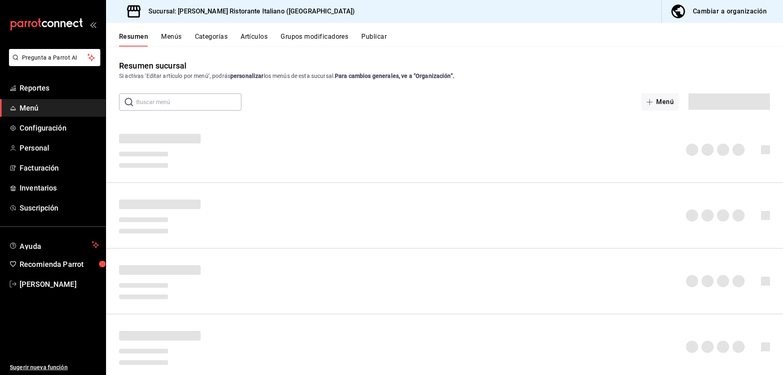
click at [375, 35] on button "Publicar" at bounding box center [373, 40] width 25 height 14
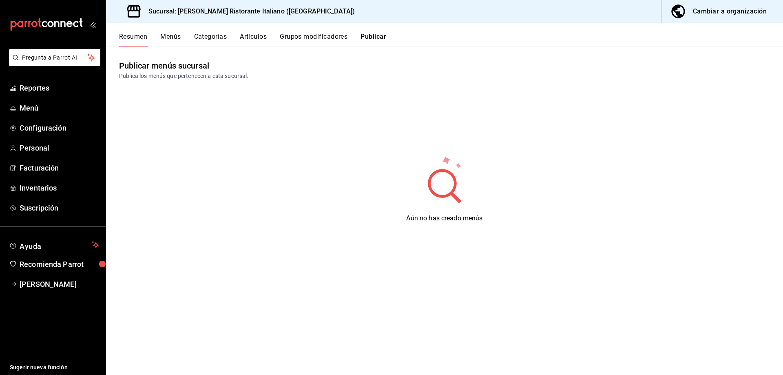
click at [375, 35] on button "Publicar" at bounding box center [373, 40] width 26 height 14
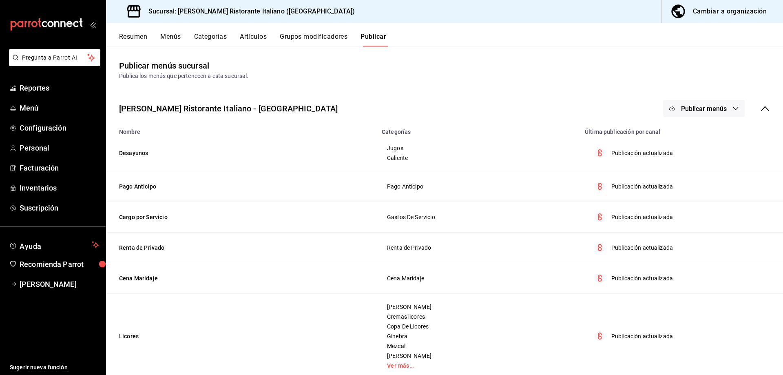
click at [688, 107] on span "Publicar menús" at bounding box center [704, 109] width 46 height 8
click at [690, 133] on span "Punto de venta" at bounding box center [709, 135] width 39 height 9
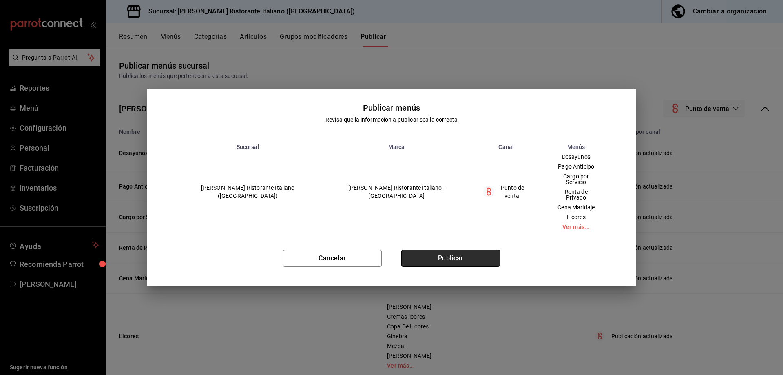
click at [444, 251] on button "Publicar" at bounding box center [450, 258] width 99 height 17
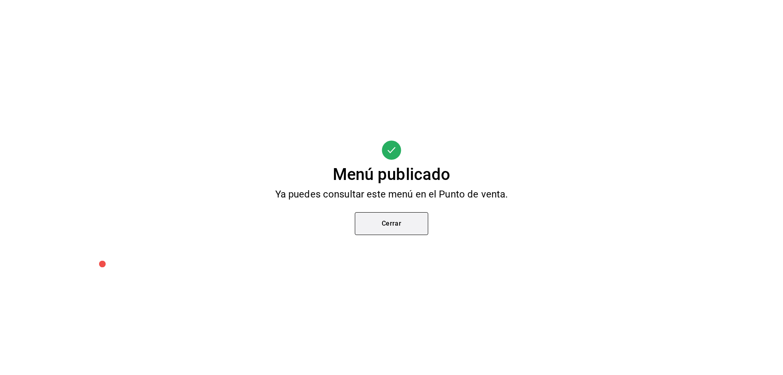
click at [396, 221] on button "Cerrar" at bounding box center [391, 223] width 73 height 23
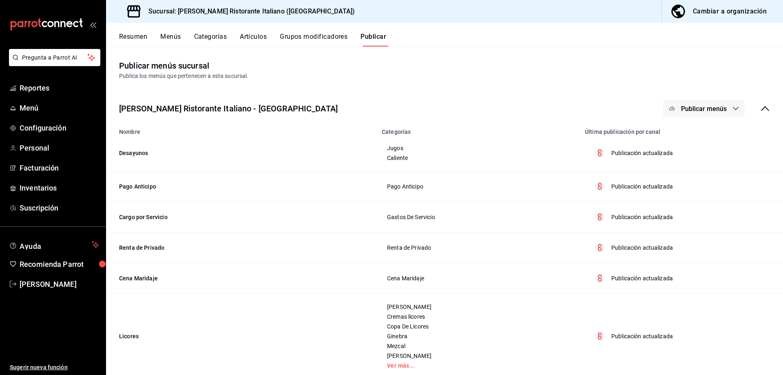
click at [379, 38] on button "Publicar" at bounding box center [373, 40] width 26 height 14
